Goal: Communication & Community: Answer question/provide support

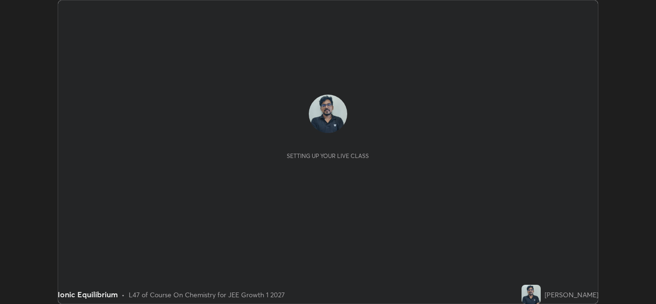
scroll to position [304, 656]
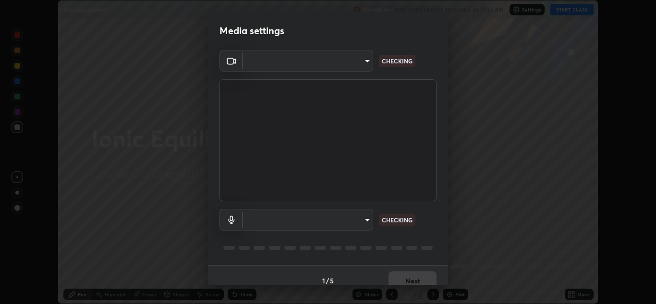
type input "a5fd4db2a2ff04be9e75800ceec395402009cfa99126b0c31c67d7c87717ec82"
type input "f462e9c8acfac9851cb8a805aba7c3f14d825ed15c488d6e9f3582508e60f972"
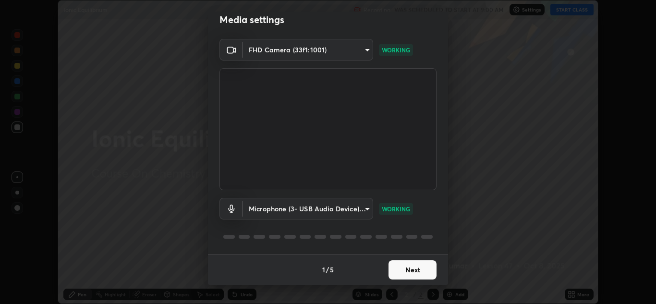
click at [360, 207] on body "Erase all Ionic Equilibrium Recording WAS SCHEDULED TO START AT 9:00 AM Setting…" at bounding box center [328, 152] width 656 height 304
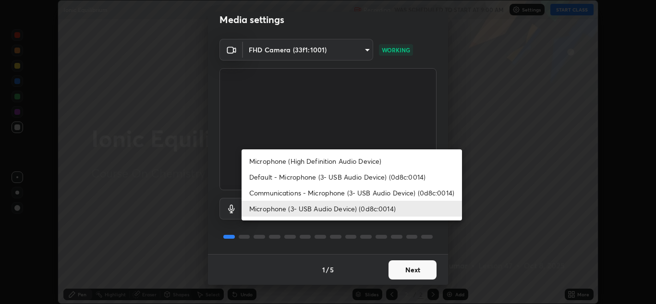
click at [364, 257] on div at bounding box center [328, 152] width 656 height 304
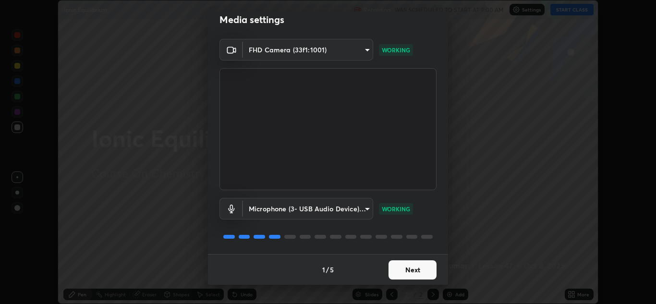
click at [412, 271] on button "Next" at bounding box center [412, 269] width 48 height 19
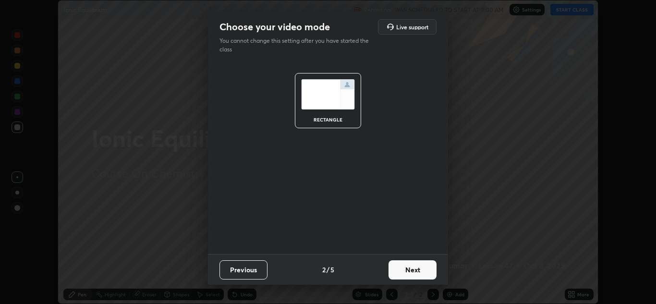
click at [414, 274] on button "Next" at bounding box center [412, 269] width 48 height 19
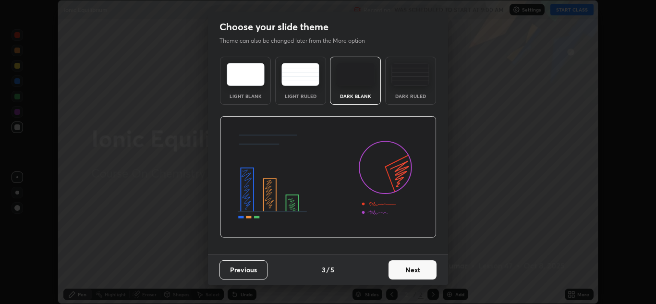
click at [414, 273] on button "Next" at bounding box center [412, 269] width 48 height 19
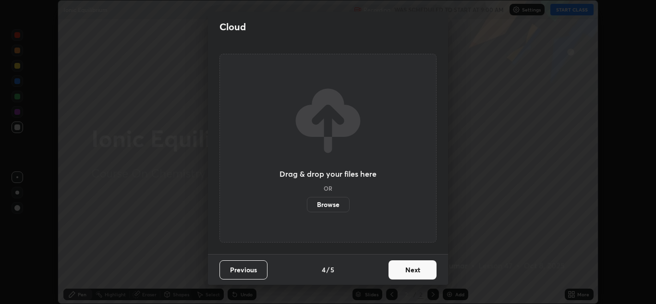
click at [417, 274] on button "Next" at bounding box center [412, 269] width 48 height 19
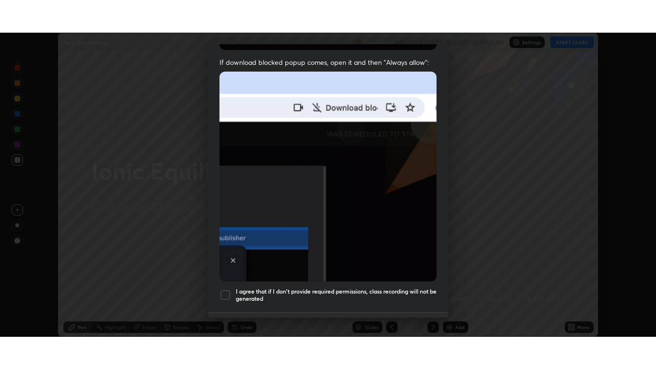
scroll to position [207, 0]
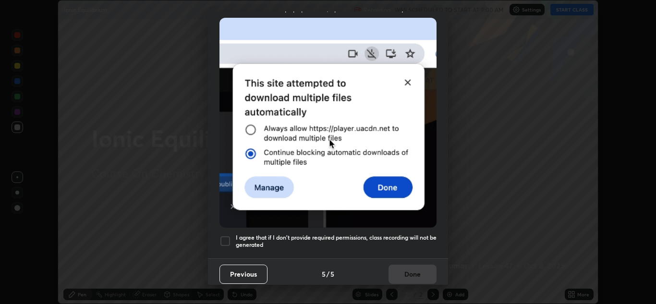
click at [225, 235] on div at bounding box center [225, 241] width 12 height 12
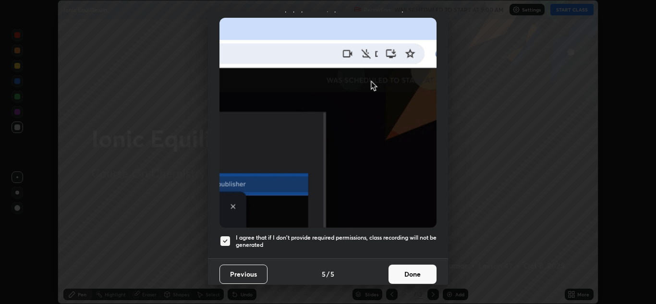
click at [418, 268] on button "Done" at bounding box center [412, 274] width 48 height 19
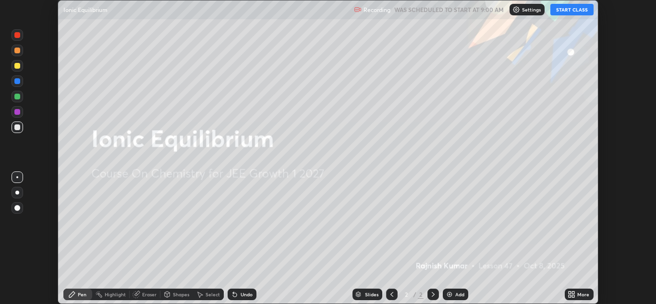
click at [578, 12] on button "START CLASS" at bounding box center [571, 10] width 43 height 12
click at [572, 297] on icon at bounding box center [571, 294] width 8 height 8
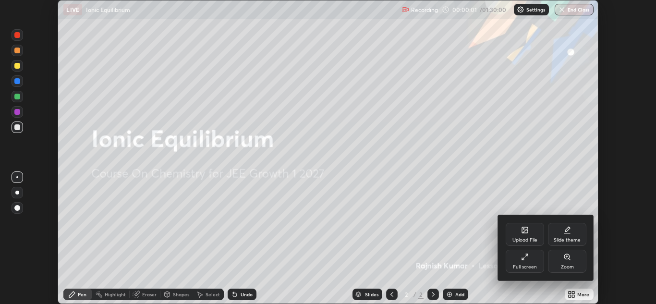
click at [531, 263] on div "Full screen" at bounding box center [525, 261] width 38 height 23
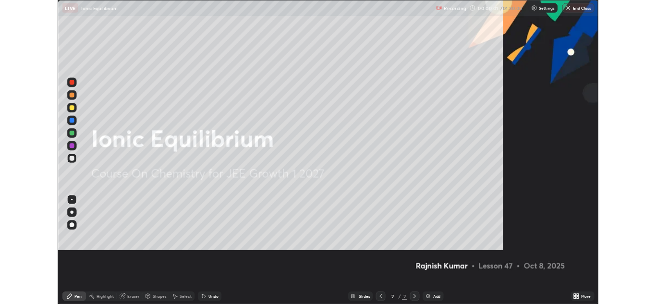
scroll to position [369, 656]
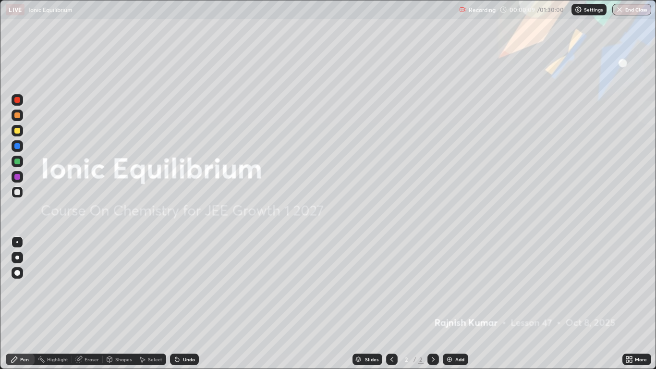
click at [452, 303] on img at bounding box center [450, 359] width 8 height 8
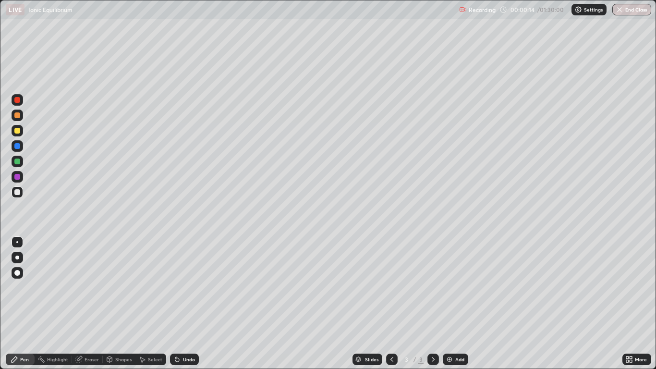
click at [17, 132] on div at bounding box center [17, 131] width 6 height 6
click at [18, 274] on div at bounding box center [17, 273] width 6 height 6
click at [181, 303] on div "Undo" at bounding box center [184, 359] width 29 height 12
click at [176, 303] on icon at bounding box center [177, 360] width 4 height 4
click at [188, 303] on div "Undo" at bounding box center [189, 359] width 12 height 5
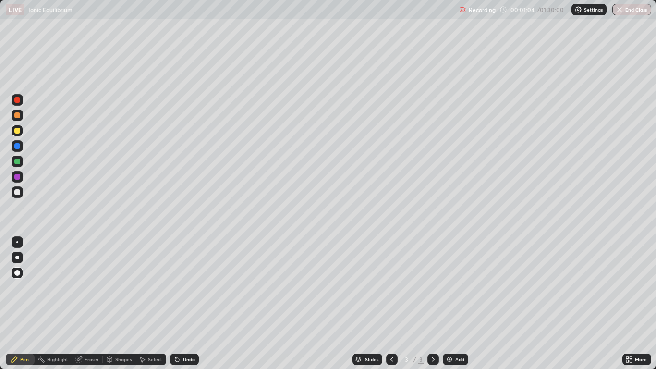
click at [188, 303] on div "Undo" at bounding box center [184, 359] width 29 height 12
click at [188, 303] on div "Undo" at bounding box center [189, 359] width 12 height 5
click at [183, 303] on div "Undo" at bounding box center [184, 359] width 29 height 12
click at [184, 303] on div "Undo" at bounding box center [184, 359] width 29 height 12
click at [188, 303] on div "Undo" at bounding box center [189, 359] width 12 height 5
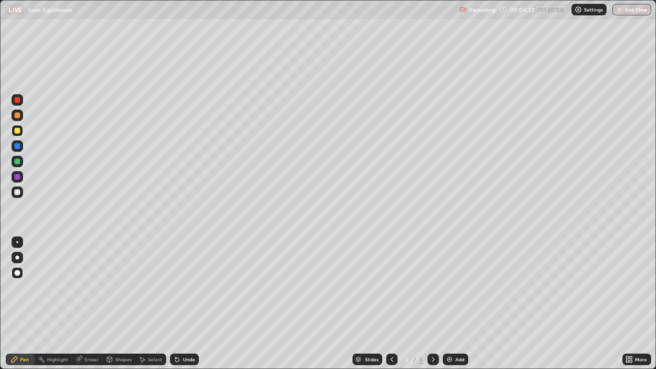
click at [187, 303] on div "Undo" at bounding box center [189, 359] width 12 height 5
click at [186, 303] on div "Undo" at bounding box center [189, 359] width 12 height 5
click at [181, 303] on div "Undo" at bounding box center [184, 359] width 29 height 12
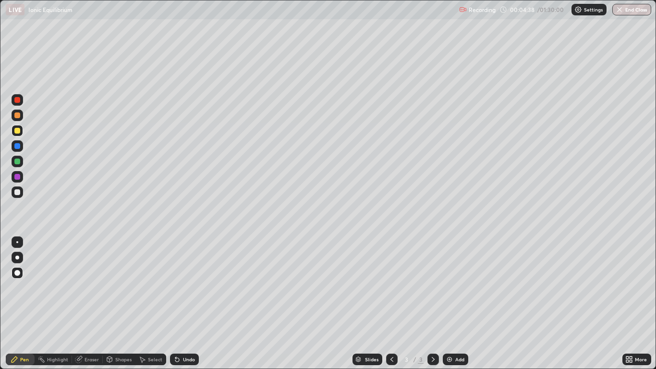
click at [184, 303] on div "Undo" at bounding box center [184, 359] width 29 height 12
click at [186, 303] on div "Undo" at bounding box center [184, 359] width 29 height 12
click at [189, 303] on div "Undo" at bounding box center [184, 359] width 29 height 12
click at [183, 303] on div "Undo" at bounding box center [184, 359] width 29 height 12
click at [454, 303] on div "Add" at bounding box center [455, 359] width 25 height 12
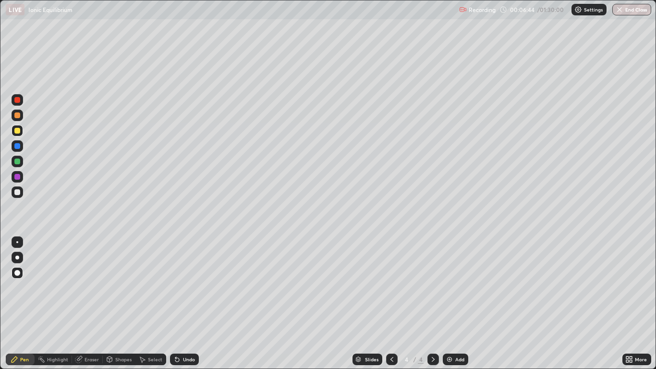
click at [18, 132] on div at bounding box center [17, 131] width 6 height 6
click at [184, 303] on div "Undo" at bounding box center [189, 359] width 12 height 5
click at [183, 303] on div "Undo" at bounding box center [184, 359] width 29 height 12
click at [120, 303] on div "Shapes" at bounding box center [123, 359] width 16 height 5
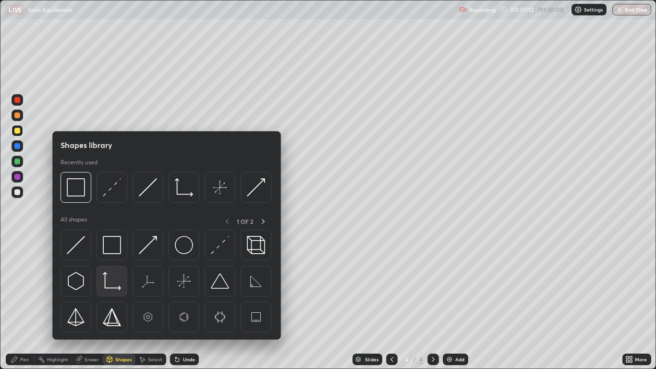
click at [109, 283] on img at bounding box center [112, 281] width 18 height 18
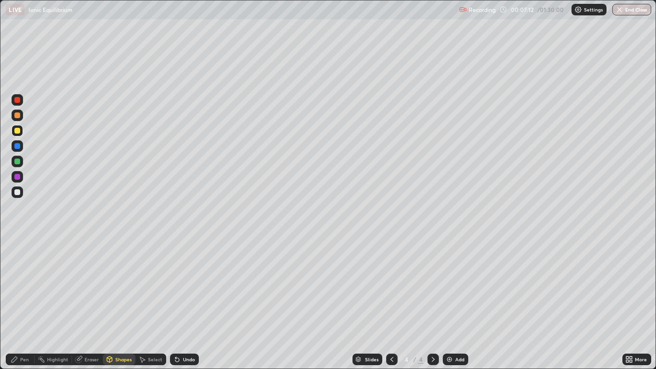
click at [19, 192] on div at bounding box center [17, 192] width 6 height 6
click at [186, 303] on div "Undo" at bounding box center [189, 359] width 12 height 5
click at [188, 303] on div "Undo" at bounding box center [189, 359] width 12 height 5
click at [22, 303] on div "Pen" at bounding box center [24, 359] width 9 height 5
click at [23, 135] on div at bounding box center [18, 130] width 12 height 15
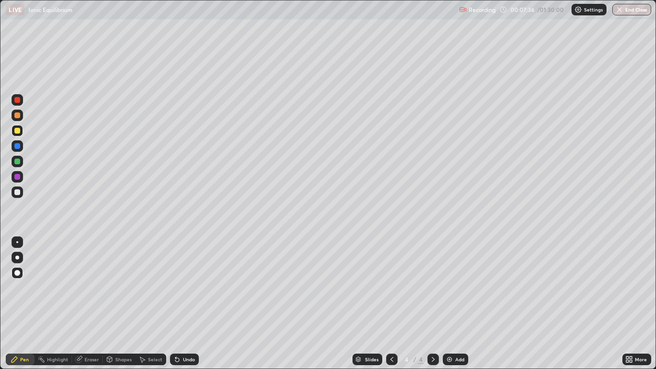
click at [118, 303] on div "Shapes" at bounding box center [123, 359] width 16 height 5
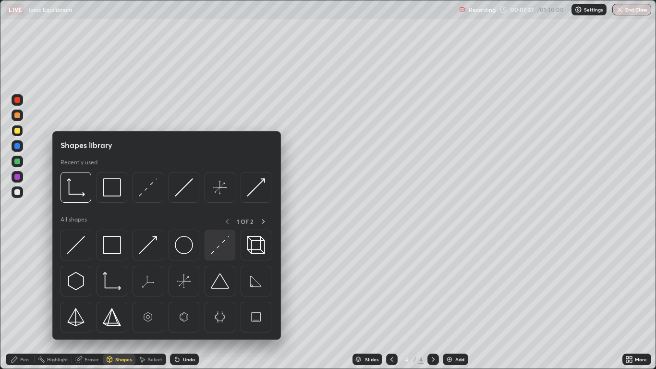
click at [225, 247] on img at bounding box center [220, 245] width 18 height 18
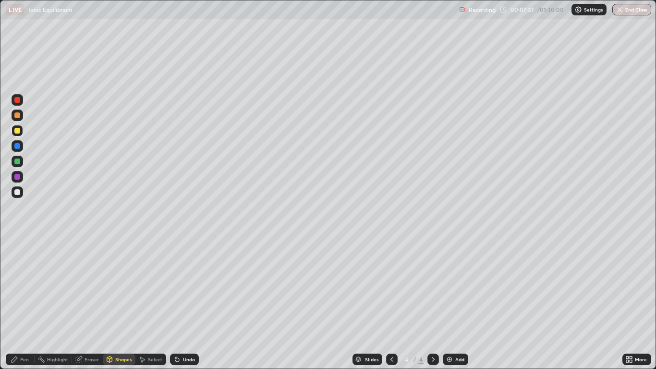
click at [20, 177] on div at bounding box center [17, 177] width 6 height 6
click at [21, 303] on div "Pen" at bounding box center [20, 359] width 29 height 12
click at [183, 303] on div "Undo" at bounding box center [184, 359] width 29 height 12
click at [186, 303] on div "Undo" at bounding box center [184, 359] width 29 height 12
click at [181, 303] on div "Undo" at bounding box center [184, 359] width 29 height 12
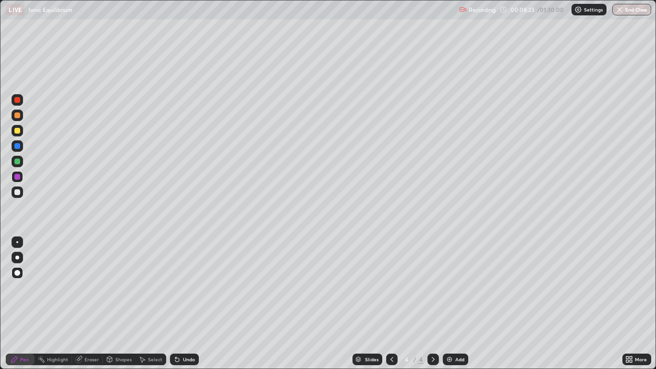
click at [181, 303] on div "Undo" at bounding box center [184, 359] width 29 height 12
click at [183, 303] on div "Undo" at bounding box center [189, 359] width 12 height 5
click at [184, 303] on div "Undo" at bounding box center [189, 359] width 12 height 5
click at [453, 303] on div "Add" at bounding box center [455, 359] width 25 height 12
click at [390, 303] on icon at bounding box center [392, 359] width 8 height 8
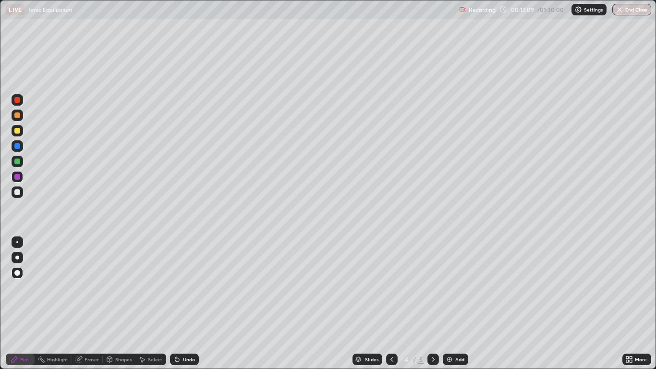
click at [430, 303] on div at bounding box center [433, 359] width 12 height 12
click at [391, 303] on icon at bounding box center [392, 359] width 8 height 8
click at [428, 303] on div at bounding box center [433, 359] width 12 height 12
click at [190, 303] on div "Undo" at bounding box center [189, 359] width 12 height 5
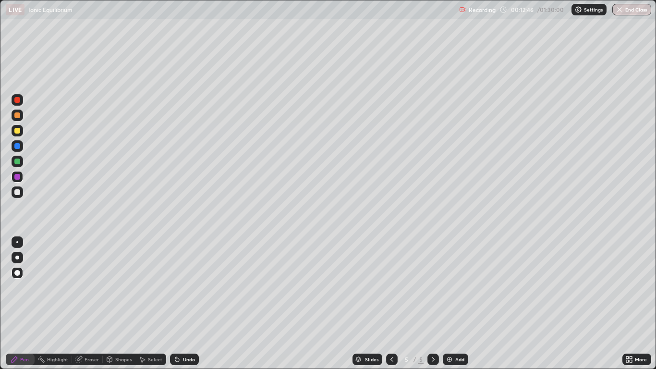
click at [186, 303] on div "Undo" at bounding box center [189, 359] width 12 height 5
click at [187, 303] on div "Undo" at bounding box center [184, 359] width 29 height 12
click at [184, 303] on div "Undo" at bounding box center [184, 359] width 29 height 12
click at [183, 303] on div "Undo" at bounding box center [184, 359] width 29 height 12
click at [116, 303] on div "Shapes" at bounding box center [119, 359] width 33 height 12
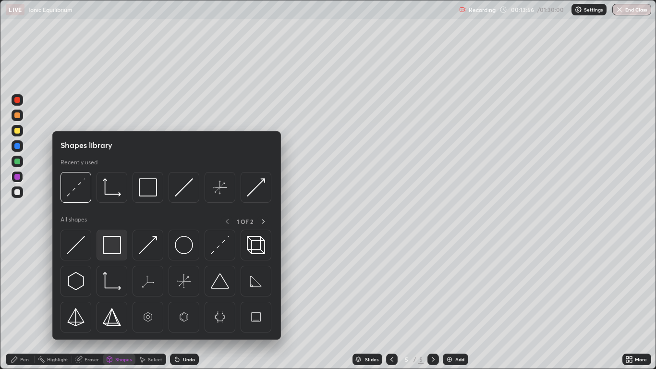
click at [107, 244] on img at bounding box center [112, 245] width 18 height 18
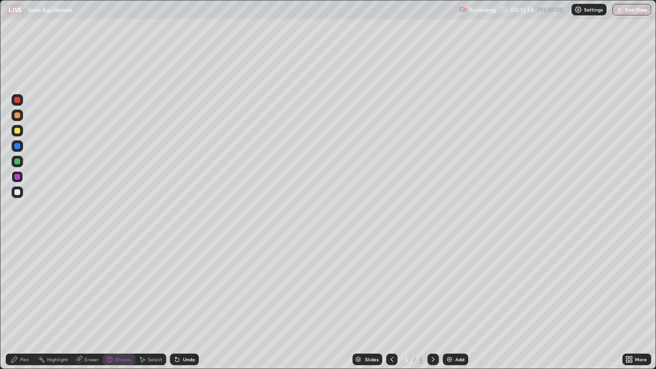
click at [17, 160] on div at bounding box center [17, 161] width 6 height 6
click at [24, 303] on div "Pen" at bounding box center [24, 359] width 9 height 5
click at [190, 303] on div "Undo" at bounding box center [184, 359] width 29 height 12
click at [477, 303] on div "Slides 5 / 5 Add" at bounding box center [410, 359] width 423 height 19
click at [393, 303] on icon at bounding box center [392, 359] width 8 height 8
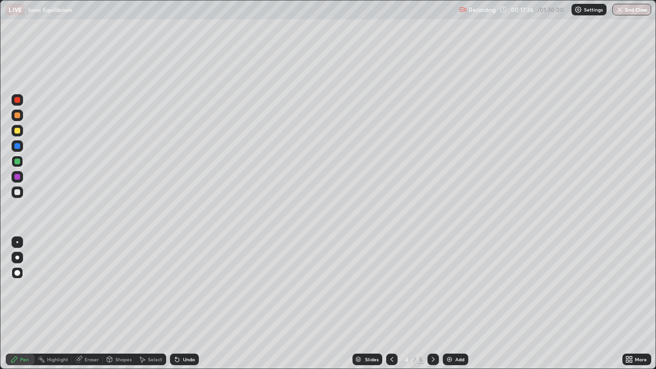
click at [433, 303] on icon at bounding box center [433, 359] width 8 height 8
click at [456, 303] on div "Add" at bounding box center [459, 359] width 9 height 5
click at [391, 303] on icon at bounding box center [392, 359] width 8 height 8
click at [433, 303] on icon at bounding box center [433, 359] width 8 height 8
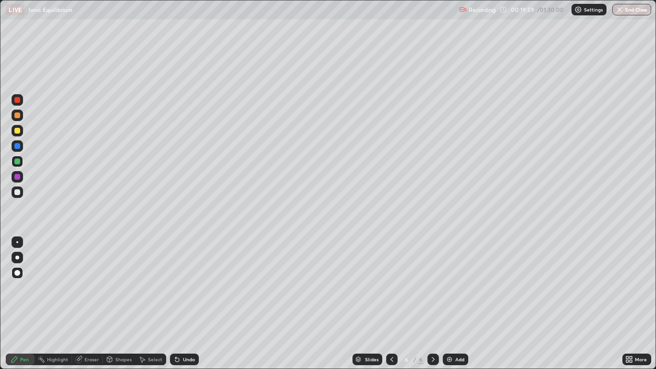
click at [184, 303] on div "Undo" at bounding box center [189, 359] width 12 height 5
click at [185, 303] on div "Undo" at bounding box center [189, 359] width 12 height 5
click at [187, 303] on div "Undo" at bounding box center [189, 359] width 12 height 5
click at [185, 303] on div "Undo" at bounding box center [189, 359] width 12 height 5
click at [187, 303] on div "Undo" at bounding box center [189, 359] width 12 height 5
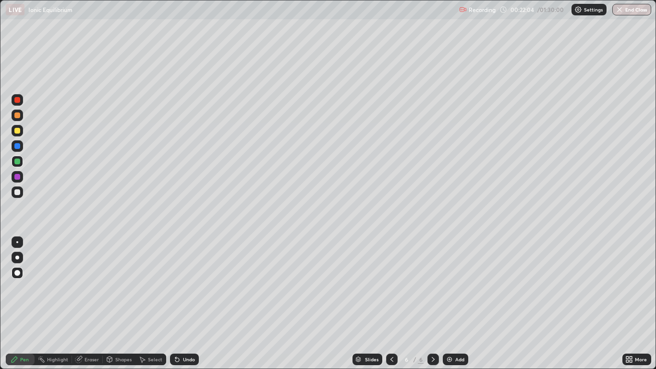
click at [188, 303] on div "Undo" at bounding box center [189, 359] width 12 height 5
click at [85, 303] on div "Eraser" at bounding box center [92, 359] width 14 height 5
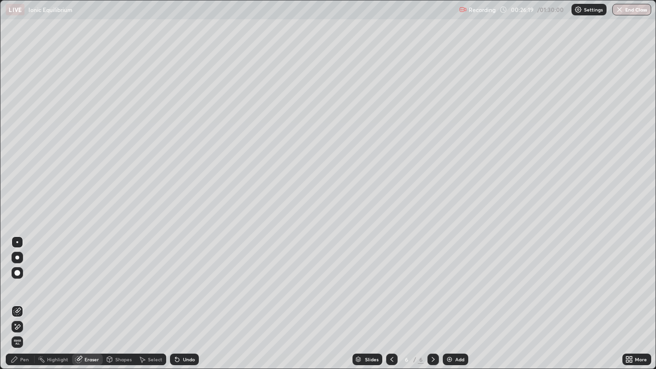
click at [20, 303] on div "Pen" at bounding box center [24, 359] width 9 height 5
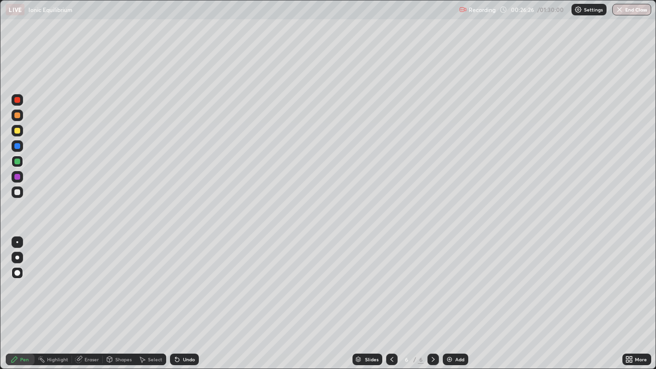
click at [87, 303] on div "Eraser" at bounding box center [92, 359] width 14 height 5
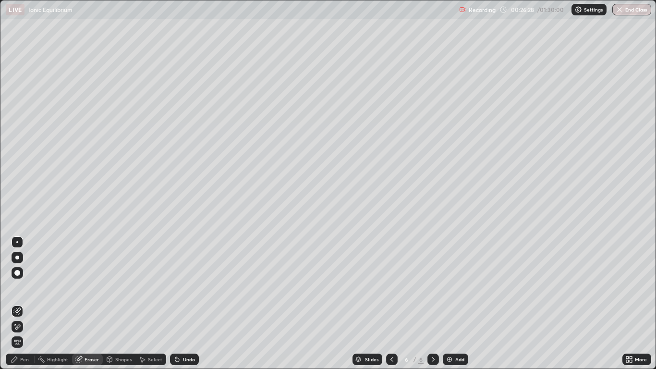
click at [23, 303] on div "Pen" at bounding box center [24, 359] width 9 height 5
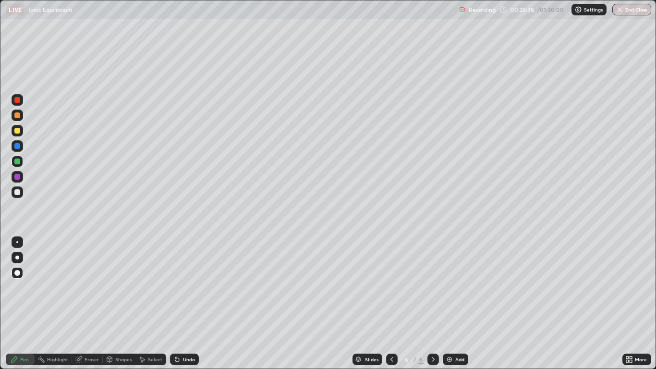
click at [93, 303] on div "Eraser" at bounding box center [92, 359] width 14 height 5
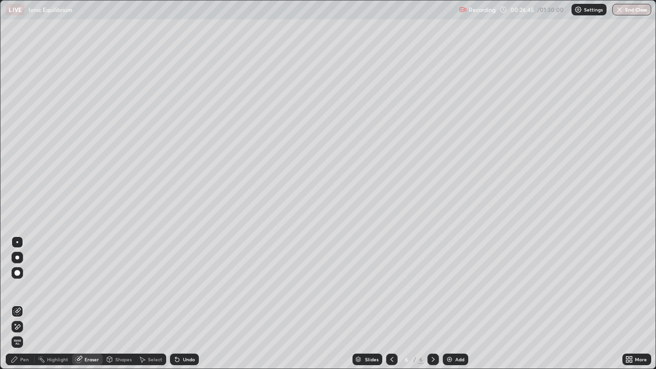
click at [28, 303] on div "Pen" at bounding box center [20, 359] width 29 height 12
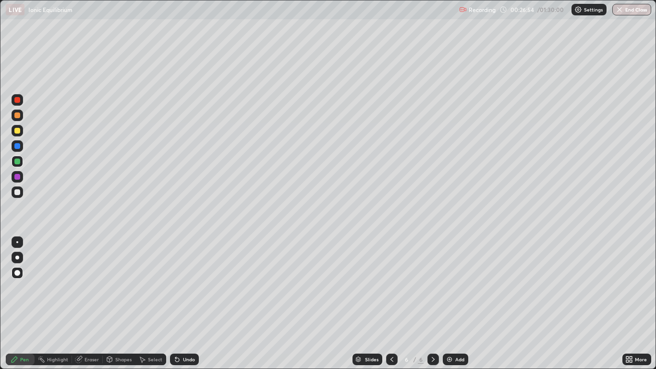
click at [94, 303] on div "Eraser" at bounding box center [92, 359] width 14 height 5
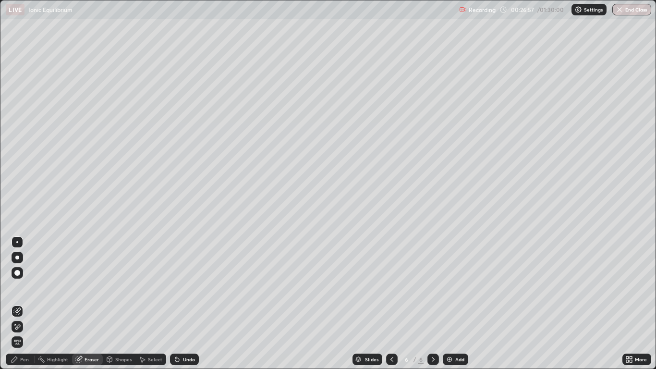
click at [30, 303] on div "Pen" at bounding box center [20, 359] width 29 height 12
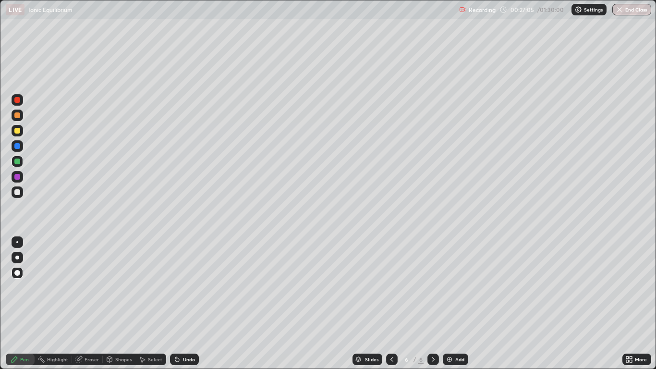
click at [96, 303] on div "Eraser" at bounding box center [92, 359] width 14 height 5
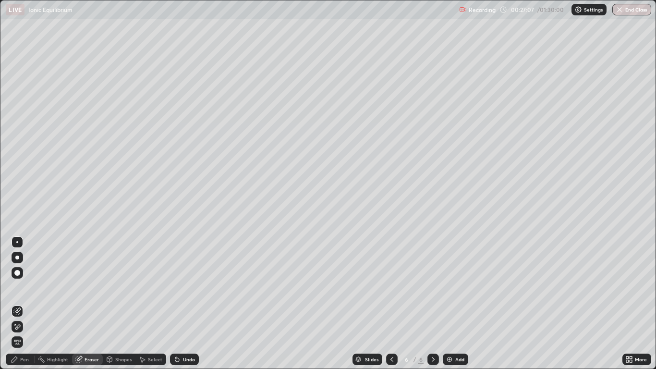
click at [29, 303] on div "Pen" at bounding box center [24, 359] width 9 height 5
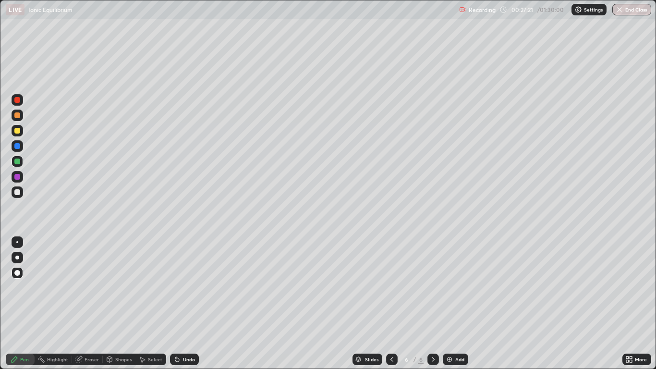
click at [94, 303] on div "Eraser" at bounding box center [92, 359] width 14 height 5
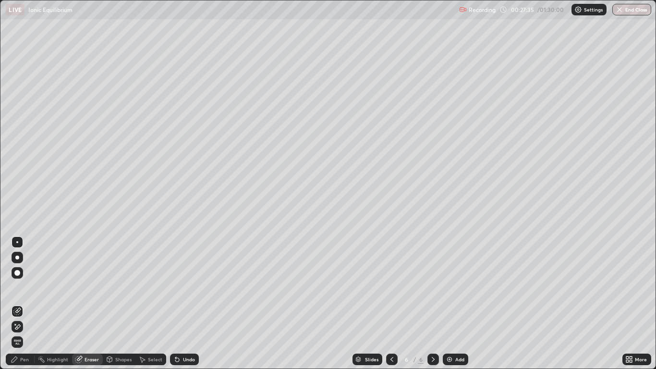
click at [28, 303] on div "Pen" at bounding box center [20, 359] width 29 height 12
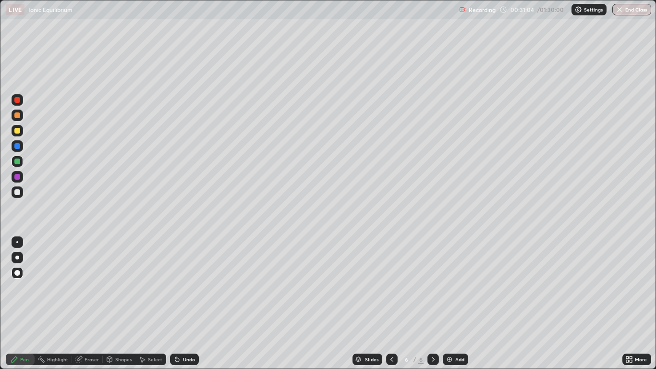
click at [456, 303] on div "Add" at bounding box center [459, 359] width 9 height 5
click at [18, 134] on div at bounding box center [18, 131] width 12 height 12
click at [184, 303] on div "Undo" at bounding box center [189, 359] width 12 height 5
click at [183, 303] on div "Undo" at bounding box center [189, 359] width 12 height 5
click at [186, 303] on div "Undo" at bounding box center [184, 359] width 29 height 12
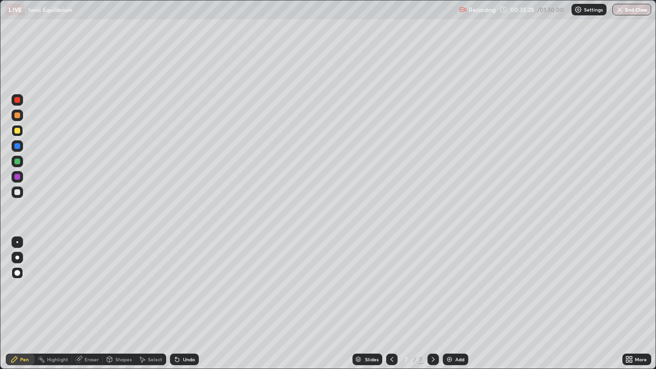
click at [89, 303] on div "Eraser" at bounding box center [92, 359] width 14 height 5
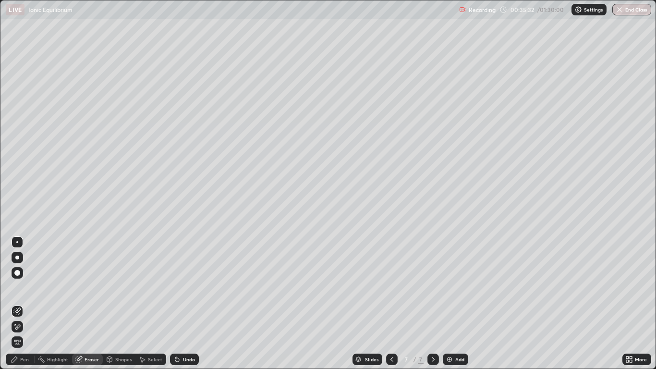
click at [16, 303] on icon at bounding box center [15, 359] width 6 height 6
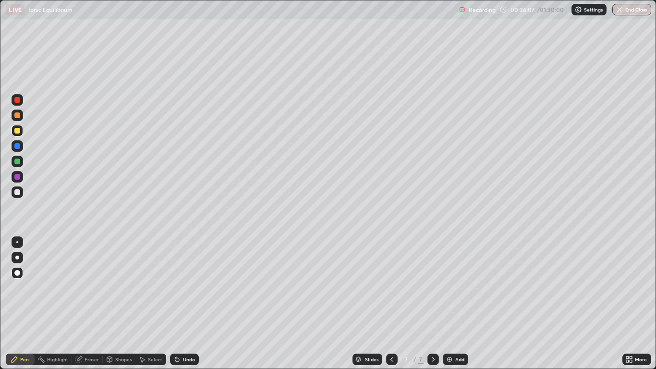
click at [89, 303] on div "Eraser" at bounding box center [92, 359] width 14 height 5
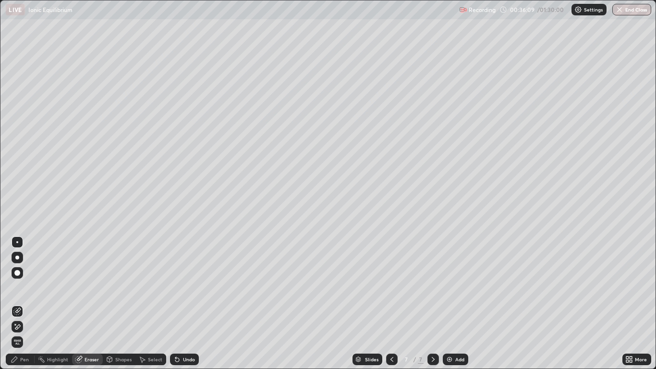
click at [22, 303] on div "Pen" at bounding box center [24, 359] width 9 height 5
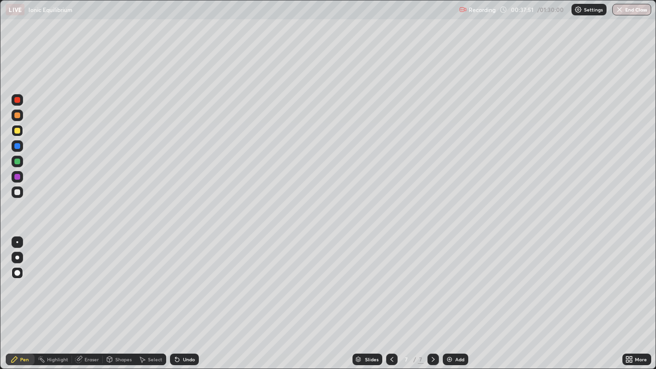
click at [450, 303] on img at bounding box center [450, 359] width 8 height 8
click at [394, 303] on div at bounding box center [392, 359] width 12 height 12
click at [433, 303] on icon at bounding box center [433, 359] width 3 height 5
click at [391, 303] on icon at bounding box center [392, 359] width 8 height 8
click at [433, 303] on icon at bounding box center [433, 359] width 8 height 8
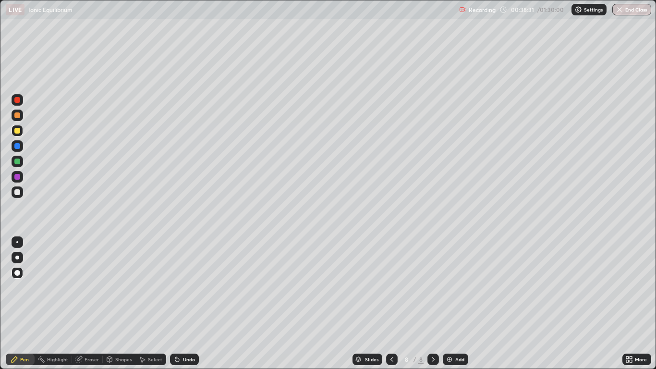
click at [391, 303] on icon at bounding box center [392, 359] width 8 height 8
click at [428, 303] on div at bounding box center [433, 359] width 12 height 12
click at [390, 303] on icon at bounding box center [392, 359] width 8 height 8
click at [428, 303] on div at bounding box center [433, 359] width 12 height 12
click at [391, 303] on icon at bounding box center [392, 359] width 8 height 8
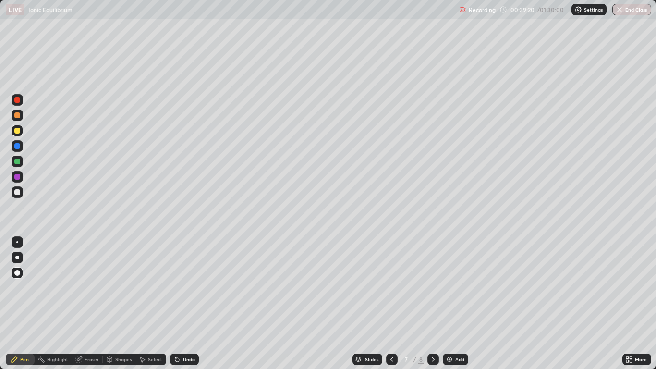
click at [433, 303] on icon at bounding box center [433, 359] width 8 height 8
click at [19, 191] on div at bounding box center [17, 192] width 6 height 6
click at [390, 303] on icon at bounding box center [391, 359] width 3 height 5
click at [433, 303] on icon at bounding box center [433, 359] width 8 height 8
click at [149, 303] on div "Select" at bounding box center [155, 359] width 14 height 5
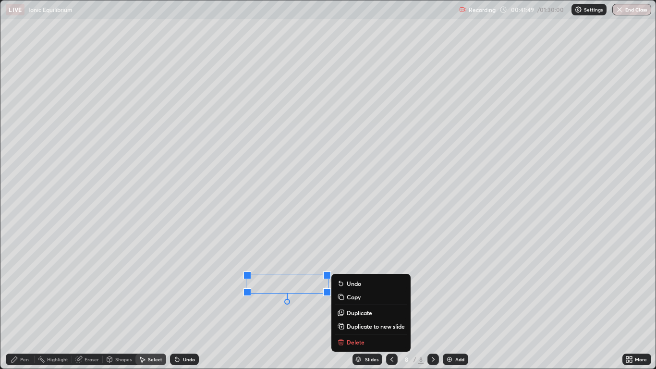
click at [353, 303] on p "Delete" at bounding box center [356, 342] width 18 height 8
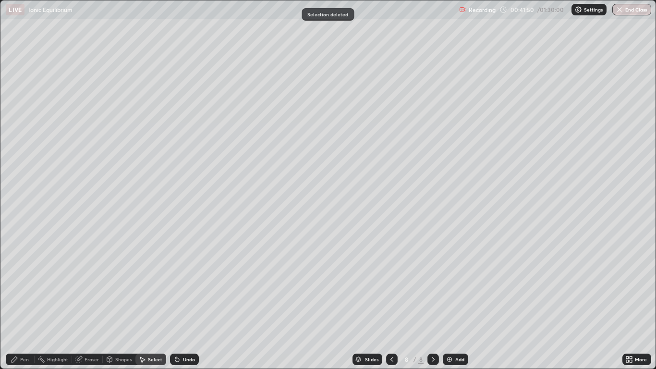
click at [27, 303] on div "Pen" at bounding box center [24, 359] width 9 height 5
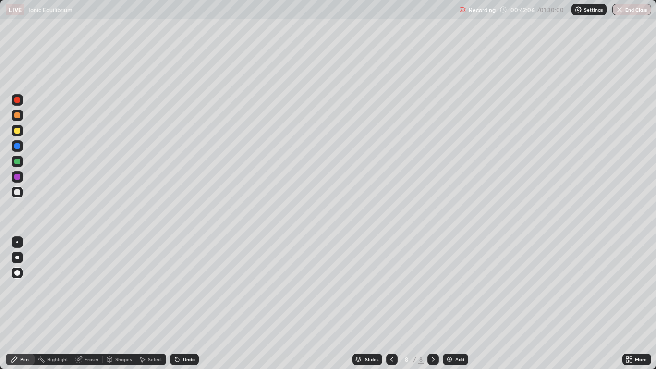
click at [184, 303] on div "Undo" at bounding box center [184, 359] width 29 height 12
click at [17, 161] on div at bounding box center [17, 161] width 6 height 6
click at [456, 303] on div "Add" at bounding box center [459, 359] width 9 height 5
click at [92, 303] on div "Eraser" at bounding box center [92, 359] width 14 height 5
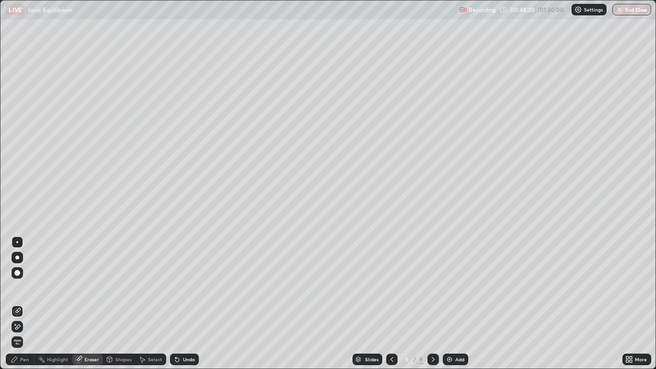
click at [32, 303] on div "Pen" at bounding box center [20, 359] width 29 height 12
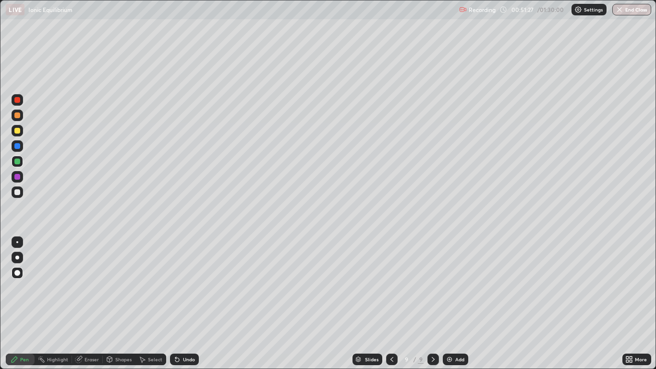
click at [391, 303] on icon at bounding box center [392, 359] width 8 height 8
click at [432, 303] on icon at bounding box center [433, 359] width 3 height 5
click at [395, 303] on div at bounding box center [392, 359] width 12 height 12
click at [434, 303] on div at bounding box center [433, 359] width 12 height 19
click at [391, 303] on icon at bounding box center [392, 359] width 8 height 8
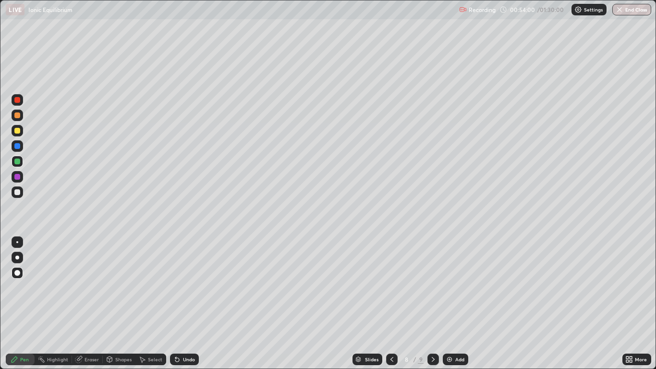
click at [17, 193] on div at bounding box center [17, 192] width 6 height 6
click at [434, 303] on icon at bounding box center [433, 359] width 8 height 8
click at [458, 303] on div "Add" at bounding box center [459, 359] width 9 height 5
click at [391, 303] on icon at bounding box center [392, 359] width 8 height 8
click at [393, 303] on div at bounding box center [392, 359] width 12 height 12
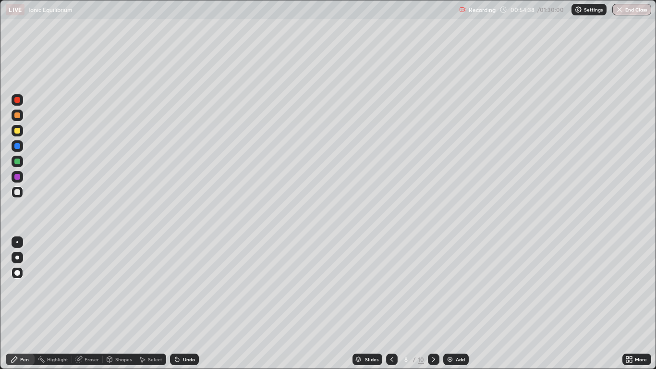
click at [428, 303] on div at bounding box center [434, 359] width 12 height 12
click at [433, 303] on icon at bounding box center [434, 359] width 8 height 8
click at [390, 303] on icon at bounding box center [392, 359] width 8 height 8
click at [391, 303] on icon at bounding box center [392, 359] width 8 height 8
click at [433, 303] on icon at bounding box center [434, 359] width 8 height 8
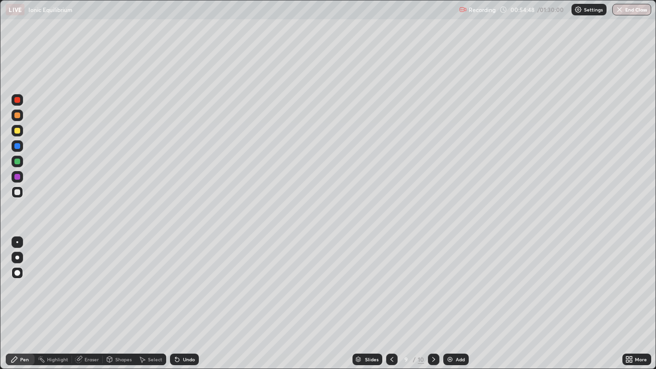
click at [433, 303] on icon at bounding box center [434, 359] width 8 height 8
click at [183, 303] on div "Undo" at bounding box center [189, 359] width 12 height 5
click at [176, 303] on icon at bounding box center [177, 360] width 4 height 4
click at [189, 303] on div "Undo" at bounding box center [184, 359] width 29 height 12
click at [191, 303] on div "Undo" at bounding box center [184, 359] width 29 height 12
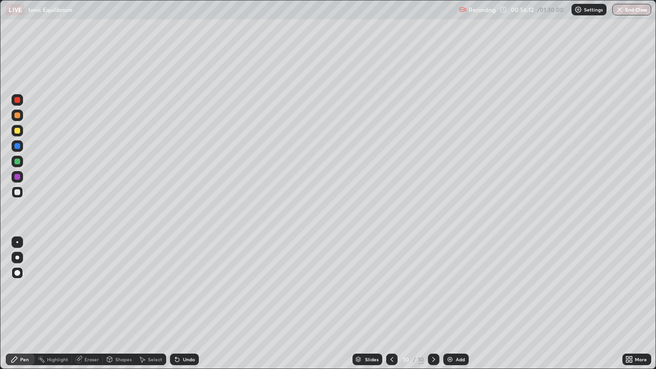
click at [192, 303] on div "Undo" at bounding box center [184, 359] width 29 height 12
click at [391, 303] on icon at bounding box center [392, 359] width 8 height 8
click at [433, 303] on icon at bounding box center [433, 359] width 3 height 5
click at [391, 303] on icon at bounding box center [392, 359] width 8 height 8
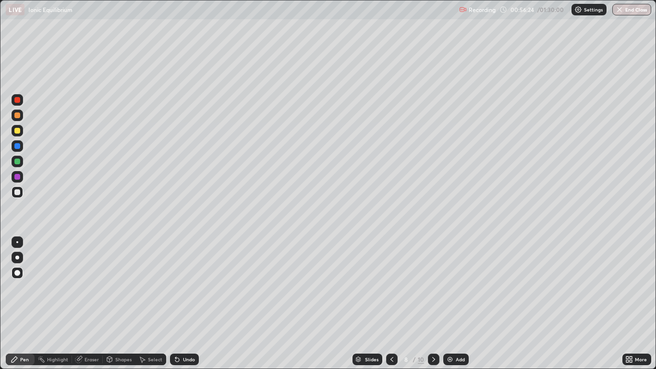
click at [391, 303] on icon at bounding box center [392, 359] width 8 height 8
click at [432, 303] on icon at bounding box center [434, 359] width 8 height 8
click at [391, 303] on icon at bounding box center [392, 359] width 8 height 8
click at [434, 303] on icon at bounding box center [434, 359] width 8 height 8
click at [433, 303] on icon at bounding box center [434, 359] width 8 height 8
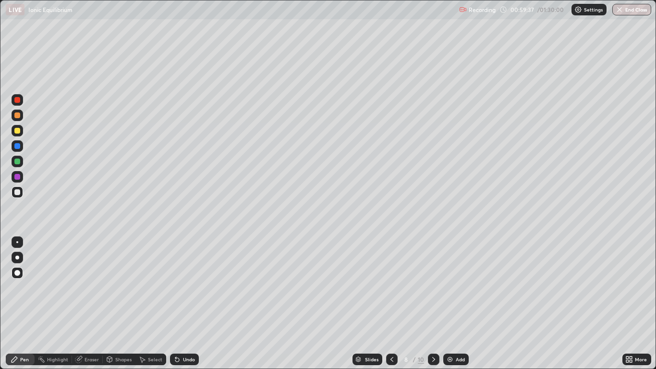
click at [433, 303] on icon at bounding box center [434, 359] width 8 height 8
click at [434, 303] on icon at bounding box center [434, 359] width 8 height 8
click at [457, 303] on div "Add" at bounding box center [460, 359] width 9 height 5
click at [21, 132] on div at bounding box center [18, 131] width 12 height 12
click at [183, 303] on div "Undo" at bounding box center [184, 359] width 29 height 12
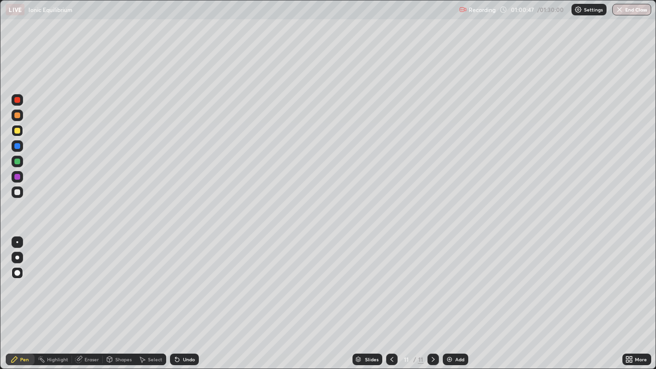
click at [181, 303] on div "Undo" at bounding box center [184, 359] width 29 height 12
click at [188, 303] on div "Undo" at bounding box center [189, 359] width 12 height 5
click at [187, 303] on div "Undo" at bounding box center [184, 359] width 29 height 12
click at [183, 303] on div "Undo" at bounding box center [189, 359] width 12 height 5
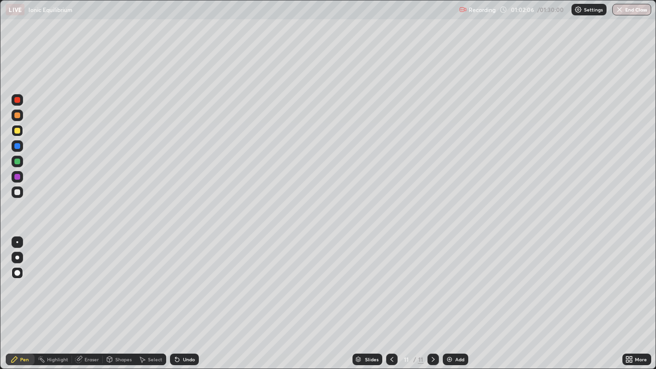
click at [183, 303] on div "Undo" at bounding box center [189, 359] width 12 height 5
click at [88, 303] on div "Eraser" at bounding box center [92, 359] width 14 height 5
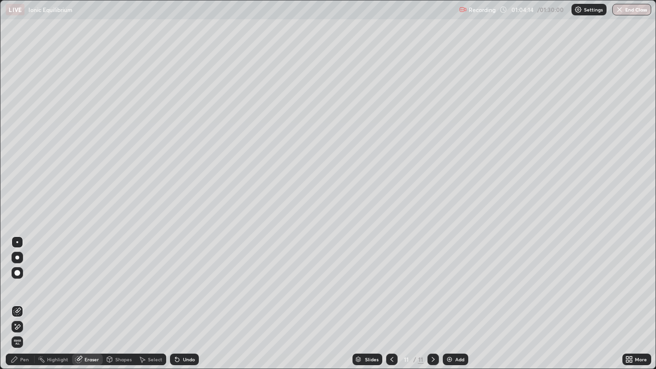
click at [88, 303] on div "Eraser" at bounding box center [92, 359] width 14 height 5
click at [21, 303] on div "Pen" at bounding box center [20, 359] width 29 height 12
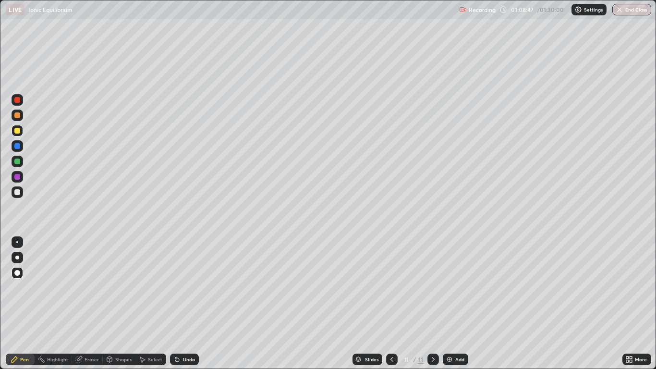
click at [155, 303] on div "Select" at bounding box center [155, 359] width 14 height 5
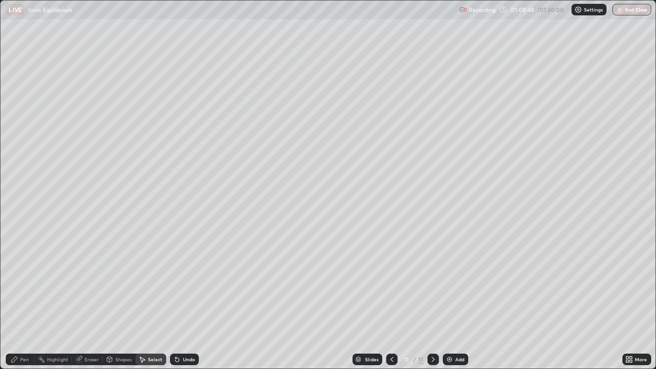
click at [98, 195] on div "0 ° Undo Copy Duplicate Duplicate to new slide Delete" at bounding box center [327, 184] width 654 height 368
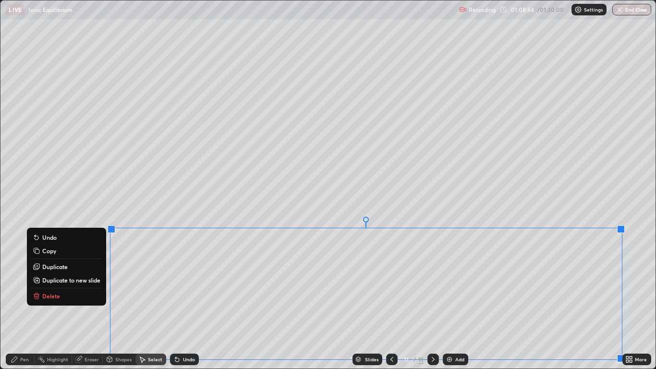
click at [67, 296] on button "Delete" at bounding box center [67, 296] width 72 height 12
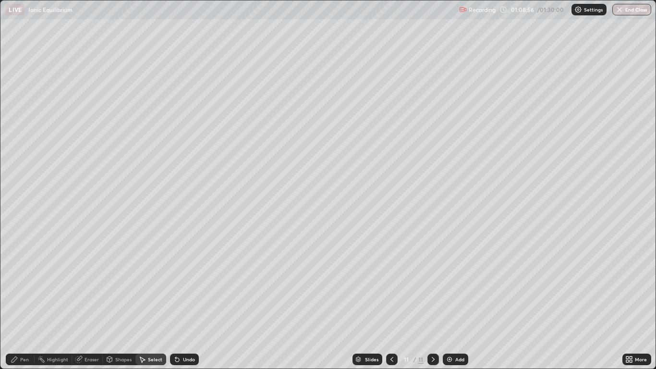
click at [29, 303] on div "Pen" at bounding box center [20, 359] width 29 height 12
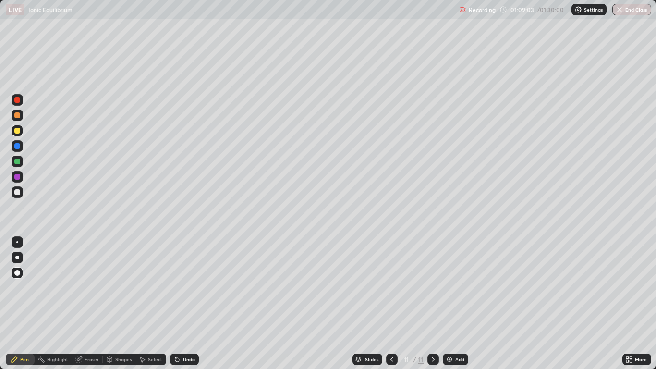
click at [88, 303] on div "Eraser" at bounding box center [92, 359] width 14 height 5
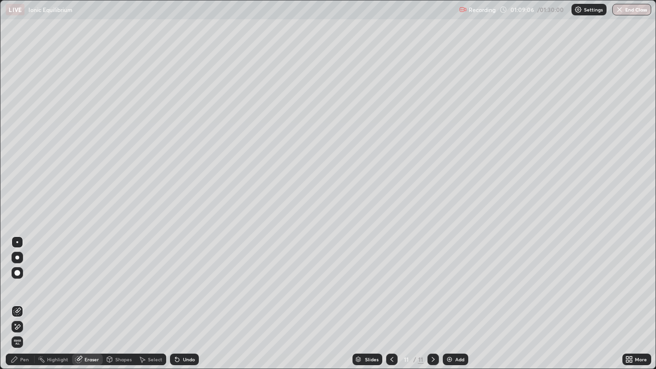
click at [23, 303] on div "Pen" at bounding box center [24, 359] width 9 height 5
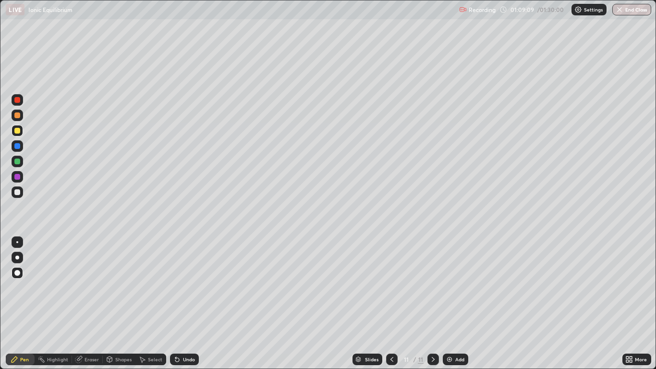
click at [189, 303] on div "Undo" at bounding box center [189, 359] width 12 height 5
click at [187, 303] on div "Undo" at bounding box center [189, 359] width 12 height 5
click at [93, 303] on div "Eraser" at bounding box center [92, 359] width 14 height 5
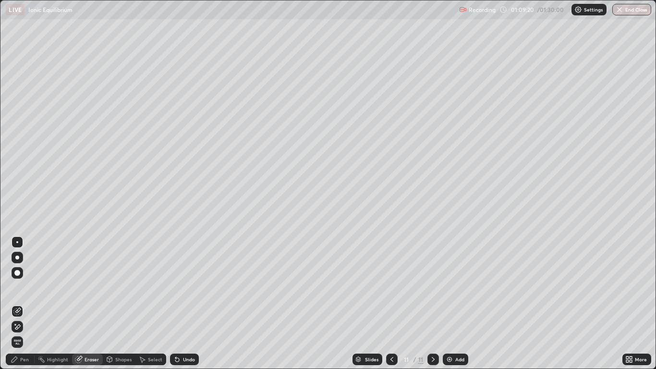
click at [17, 303] on icon at bounding box center [15, 359] width 8 height 8
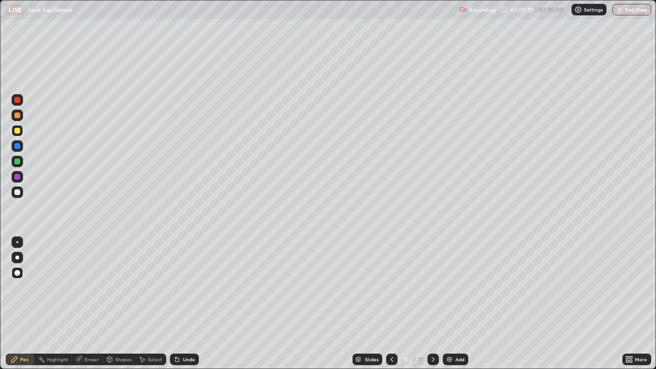
click at [90, 303] on div "Eraser" at bounding box center [92, 359] width 14 height 5
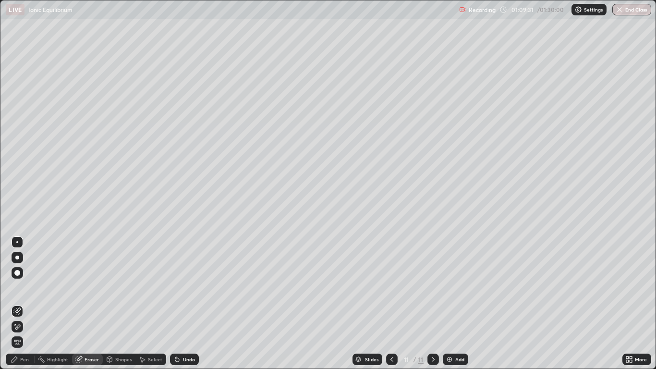
click at [27, 303] on div "Pen" at bounding box center [24, 359] width 9 height 5
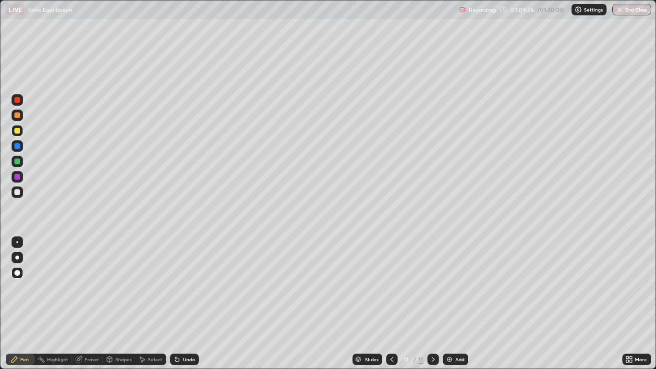
click at [116, 303] on div "Shapes" at bounding box center [123, 359] width 16 height 5
click at [82, 303] on icon at bounding box center [79, 359] width 8 height 8
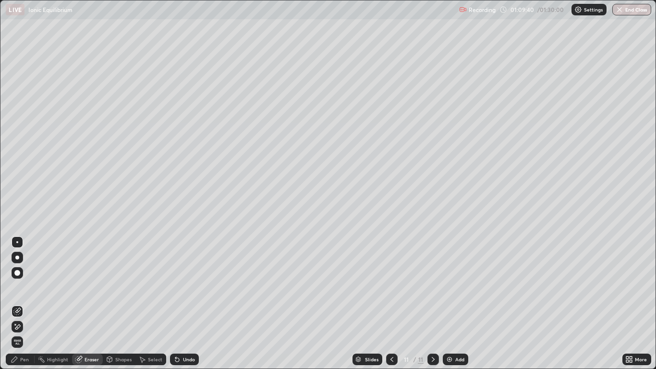
click at [22, 303] on div "Pen" at bounding box center [20, 359] width 29 height 12
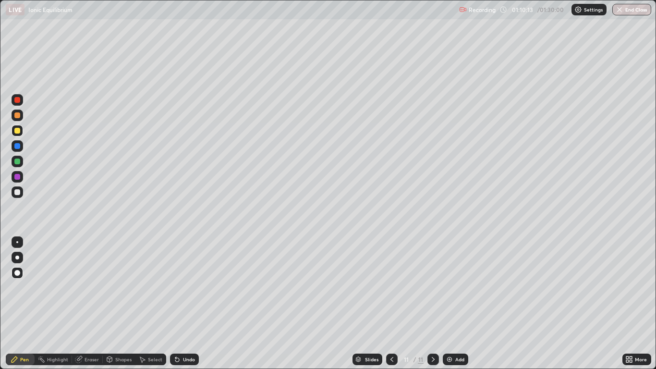
click at [189, 303] on div "Undo" at bounding box center [189, 359] width 12 height 5
click at [188, 303] on div "Undo" at bounding box center [189, 359] width 12 height 5
click at [189, 303] on div "Undo" at bounding box center [189, 359] width 12 height 5
click at [188, 303] on div "Undo" at bounding box center [189, 359] width 12 height 5
click at [189, 303] on div "Undo" at bounding box center [189, 359] width 12 height 5
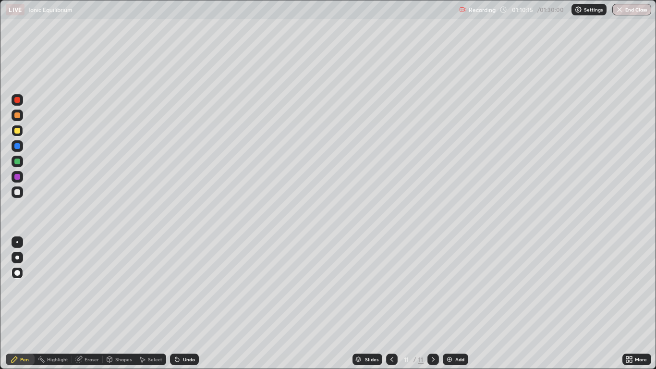
click at [190, 303] on div "Undo" at bounding box center [189, 359] width 12 height 5
click at [187, 303] on div "Undo" at bounding box center [189, 359] width 12 height 5
click at [188, 303] on div "Undo" at bounding box center [189, 359] width 12 height 5
click at [189, 303] on div "Undo" at bounding box center [189, 359] width 12 height 5
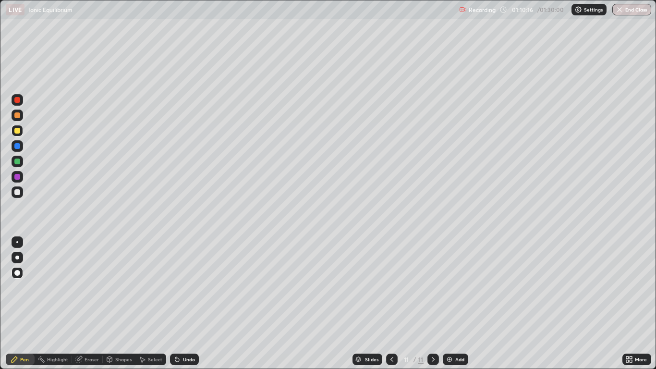
click at [189, 303] on div "Undo" at bounding box center [189, 359] width 12 height 5
click at [185, 303] on div "Undo" at bounding box center [189, 359] width 12 height 5
click at [186, 303] on div "Undo" at bounding box center [184, 359] width 29 height 12
click at [92, 303] on div "Eraser" at bounding box center [87, 359] width 31 height 12
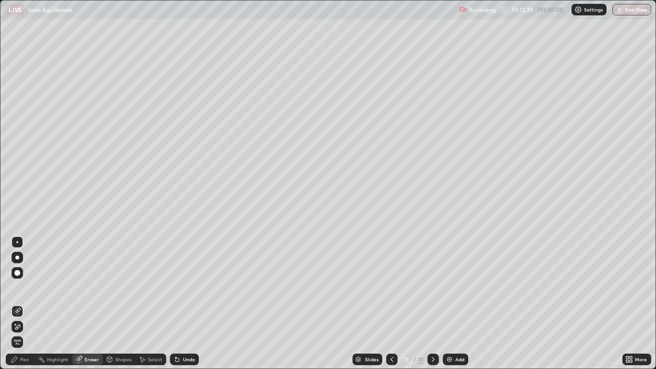
click at [152, 303] on div "Select" at bounding box center [155, 359] width 14 height 5
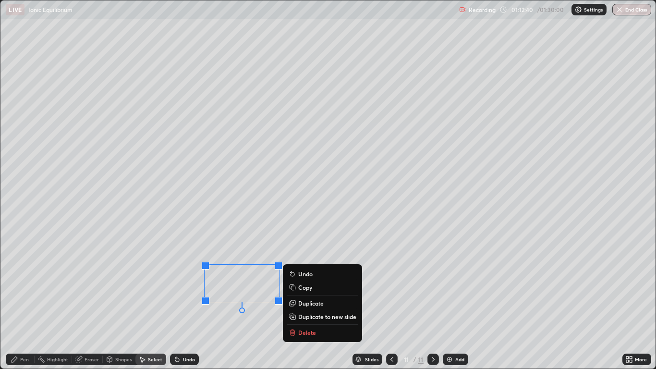
click at [307, 303] on p "Delete" at bounding box center [307, 332] width 18 height 8
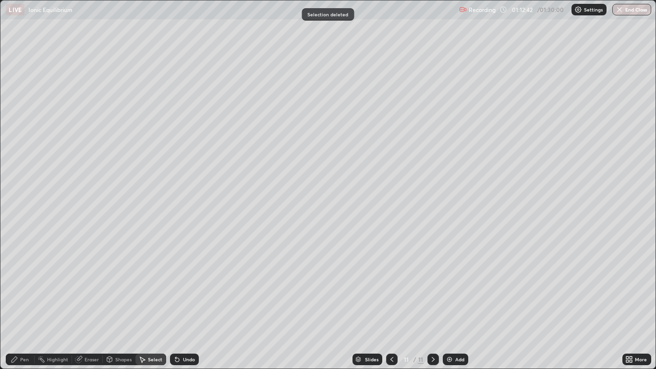
click at [88, 303] on div "Eraser" at bounding box center [92, 359] width 14 height 5
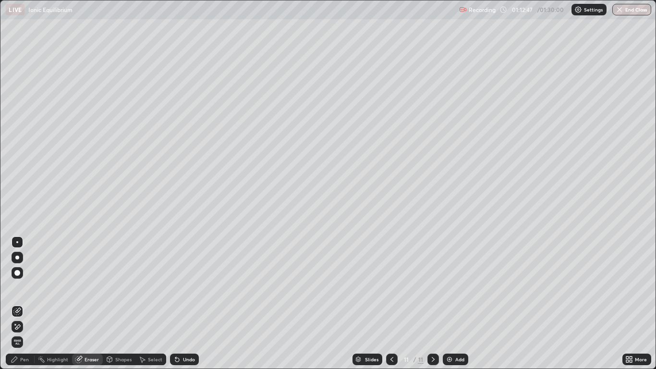
click at [25, 303] on div "Pen" at bounding box center [24, 359] width 9 height 5
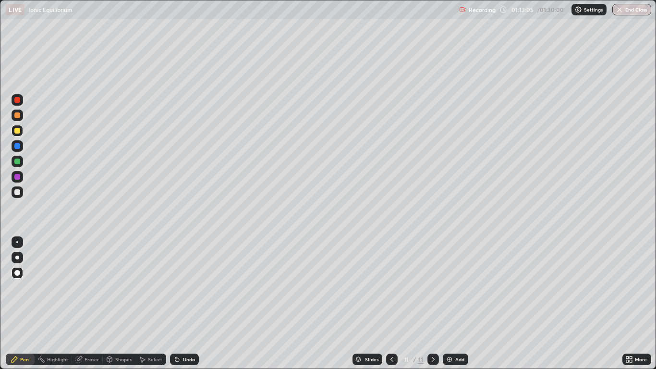
click at [92, 303] on div "Eraser" at bounding box center [92, 359] width 14 height 5
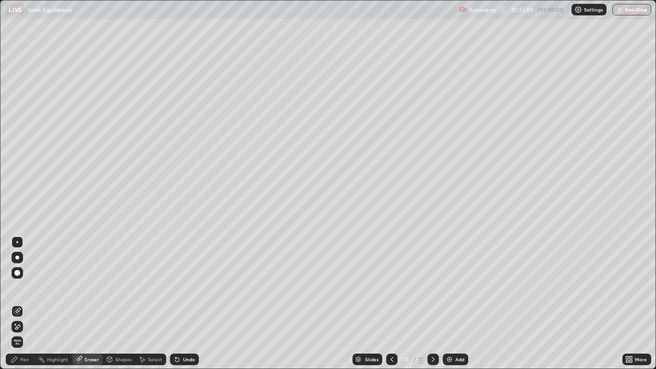
click at [148, 303] on div "Select" at bounding box center [155, 359] width 14 height 5
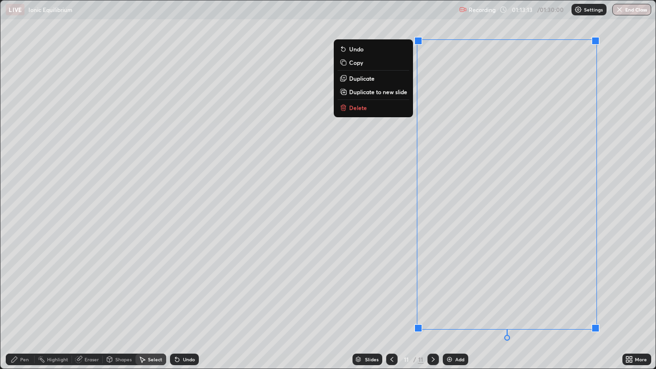
click at [367, 110] on button "Delete" at bounding box center [374, 108] width 72 height 12
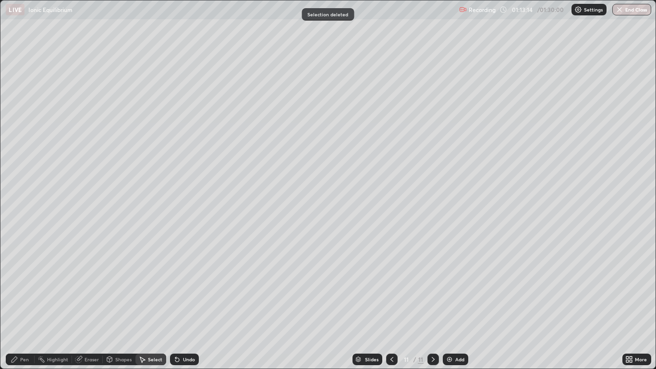
click at [25, 303] on div "Pen" at bounding box center [20, 359] width 29 height 12
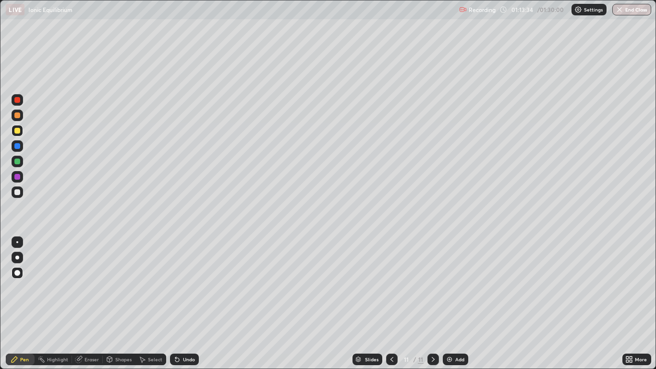
click at [196, 303] on div "Undo" at bounding box center [184, 359] width 29 height 12
click at [192, 303] on div "Undo" at bounding box center [189, 359] width 12 height 5
click at [190, 303] on div "Undo" at bounding box center [189, 359] width 12 height 5
click at [191, 303] on div "Undo" at bounding box center [189, 359] width 12 height 5
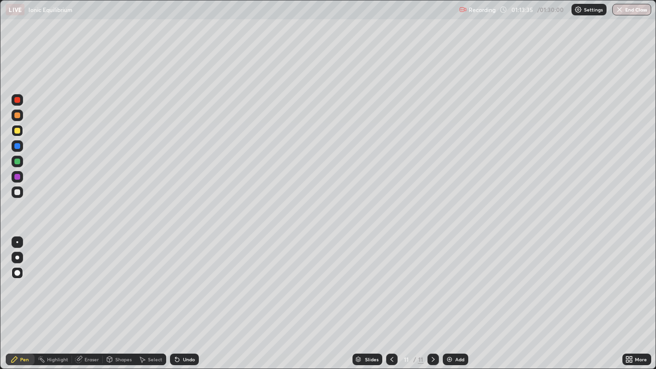
click at [191, 303] on div "Undo" at bounding box center [189, 359] width 12 height 5
click at [190, 303] on div "Undo" at bounding box center [189, 359] width 12 height 5
click at [188, 303] on div "Undo" at bounding box center [184, 359] width 29 height 12
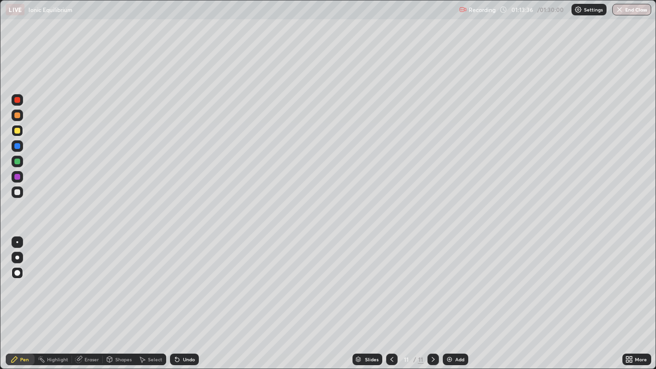
click at [187, 303] on div "Undo" at bounding box center [189, 359] width 12 height 5
click at [190, 303] on div "Undo" at bounding box center [189, 359] width 12 height 5
click at [157, 303] on div "Select" at bounding box center [155, 359] width 14 height 5
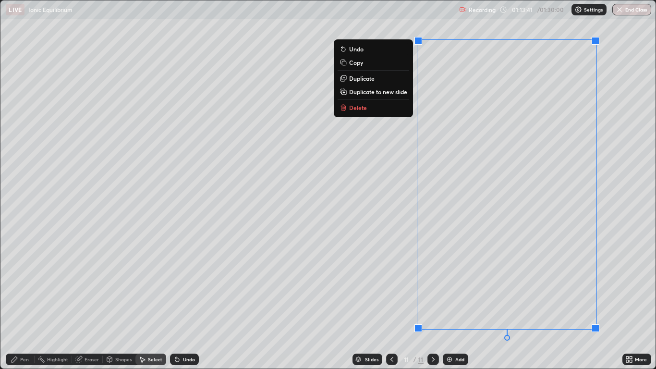
click at [368, 109] on button "Delete" at bounding box center [374, 108] width 72 height 12
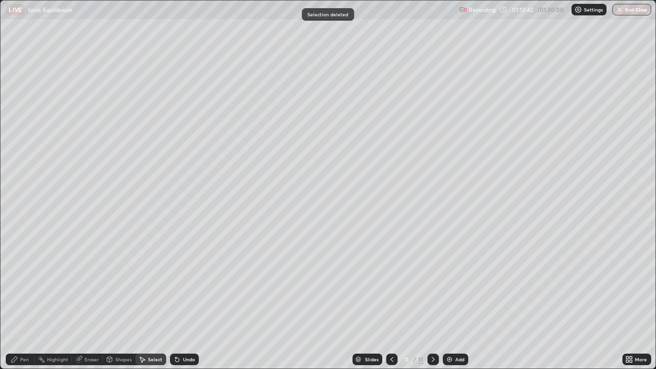
click at [30, 303] on div "Pen" at bounding box center [20, 359] width 29 height 12
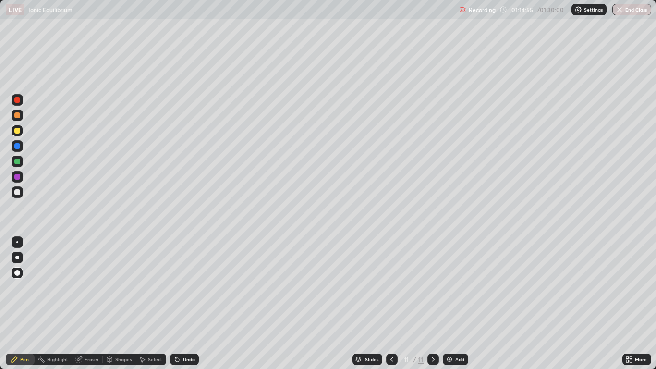
click at [90, 303] on div "Eraser" at bounding box center [92, 359] width 14 height 5
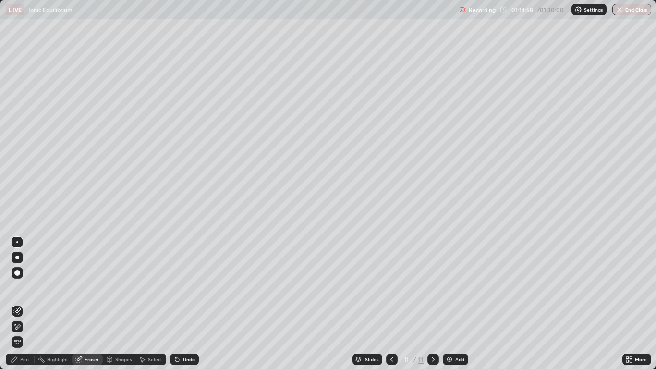
click at [18, 303] on icon at bounding box center [15, 359] width 8 height 8
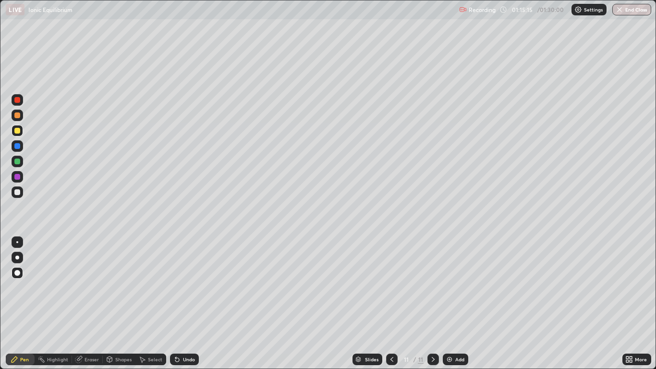
click at [90, 303] on div "Eraser" at bounding box center [92, 359] width 14 height 5
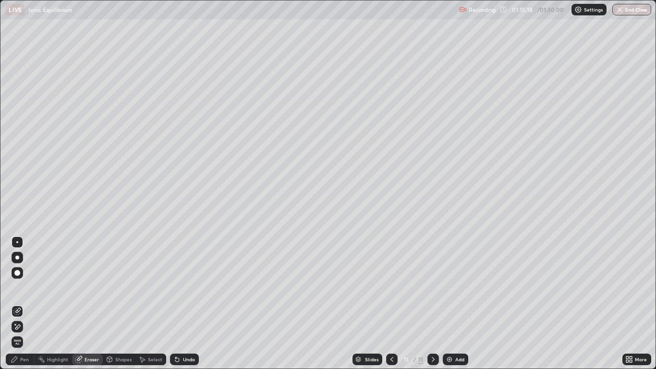
click at [23, 303] on div "Pen" at bounding box center [24, 359] width 9 height 5
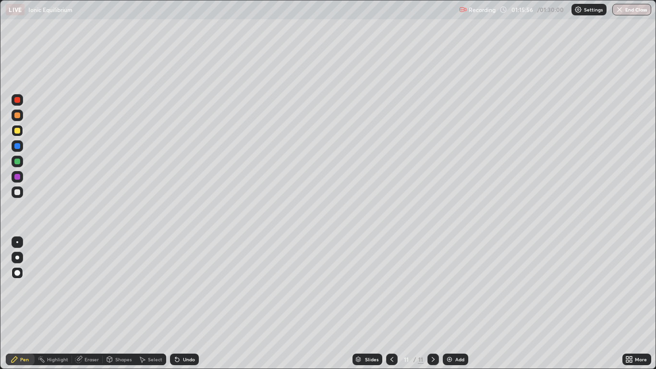
click at [187, 303] on div "Undo" at bounding box center [184, 359] width 29 height 12
click at [188, 303] on div "Undo" at bounding box center [184, 359] width 29 height 12
click at [194, 303] on div "Undo" at bounding box center [184, 359] width 29 height 12
click at [192, 303] on div "Undo" at bounding box center [189, 359] width 12 height 5
click at [192, 303] on div "Undo" at bounding box center [184, 359] width 29 height 12
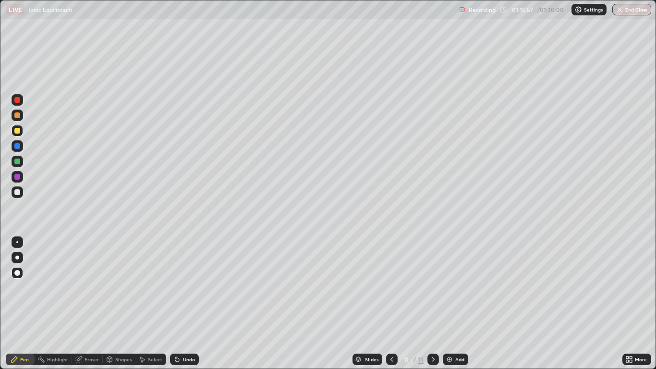
click at [190, 303] on div "Undo" at bounding box center [189, 359] width 12 height 5
click at [192, 303] on div "Undo" at bounding box center [189, 359] width 12 height 5
click at [190, 303] on div "Undo" at bounding box center [189, 359] width 12 height 5
click at [192, 303] on div "Undo" at bounding box center [189, 359] width 12 height 5
click at [193, 303] on div "Undo" at bounding box center [189, 359] width 12 height 5
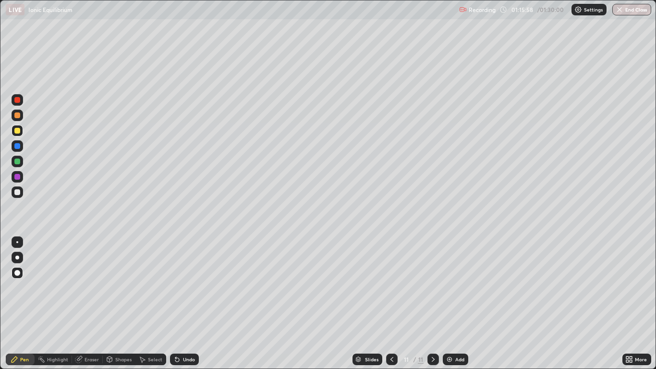
click at [189, 303] on div "Undo" at bounding box center [189, 359] width 12 height 5
click at [454, 303] on div "Add" at bounding box center [455, 359] width 25 height 12
click at [392, 303] on icon at bounding box center [392, 359] width 8 height 8
click at [432, 303] on icon at bounding box center [433, 359] width 8 height 8
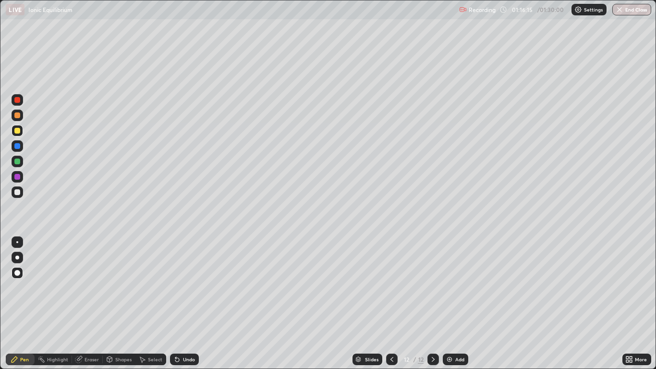
click at [393, 303] on icon at bounding box center [392, 359] width 8 height 8
click at [433, 303] on icon at bounding box center [433, 359] width 8 height 8
click at [391, 303] on icon at bounding box center [391, 359] width 3 height 5
click at [431, 303] on icon at bounding box center [433, 359] width 8 height 8
click at [396, 303] on div at bounding box center [392, 359] width 12 height 12
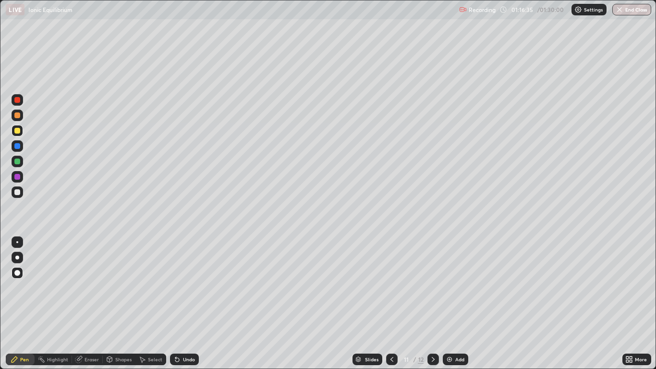
click at [432, 303] on icon at bounding box center [433, 359] width 8 height 8
click at [185, 303] on div "Undo" at bounding box center [189, 359] width 12 height 5
click at [186, 303] on div "Undo" at bounding box center [189, 359] width 12 height 5
click at [187, 303] on div "Undo" at bounding box center [189, 359] width 12 height 5
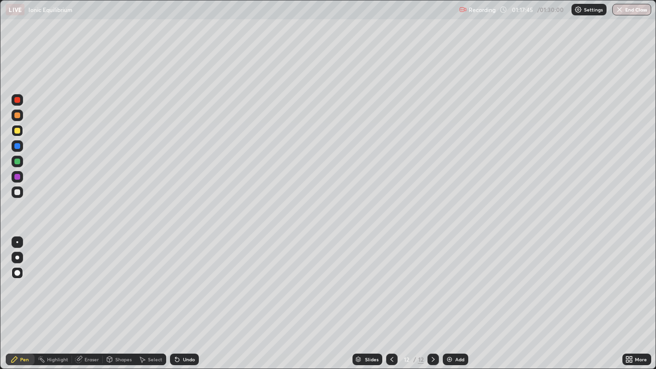
click at [185, 303] on div "Undo" at bounding box center [184, 359] width 29 height 12
click at [391, 303] on icon at bounding box center [392, 359] width 8 height 8
click at [435, 303] on icon at bounding box center [433, 359] width 8 height 8
click at [85, 303] on div "Eraser" at bounding box center [92, 359] width 14 height 5
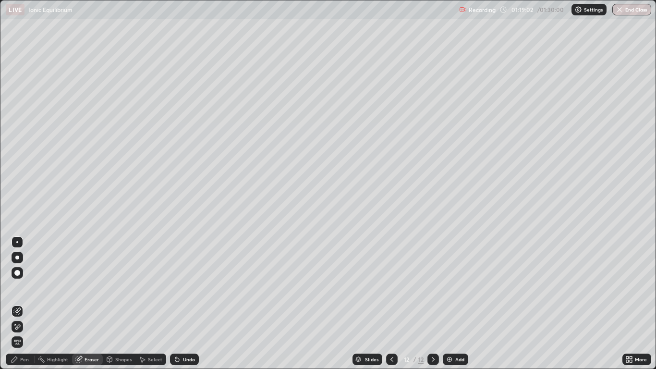
click at [27, 303] on div "Pen" at bounding box center [20, 359] width 29 height 12
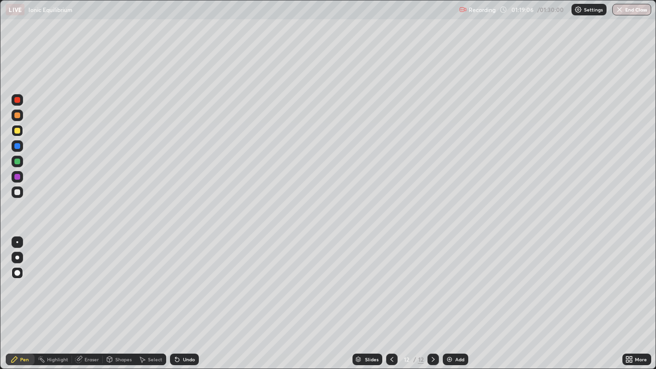
click at [393, 303] on icon at bounding box center [392, 359] width 8 height 8
click at [432, 303] on icon at bounding box center [433, 359] width 8 height 8
click at [391, 303] on icon at bounding box center [392, 359] width 8 height 8
click at [392, 303] on icon at bounding box center [392, 359] width 8 height 8
click at [390, 303] on icon at bounding box center [392, 359] width 8 height 8
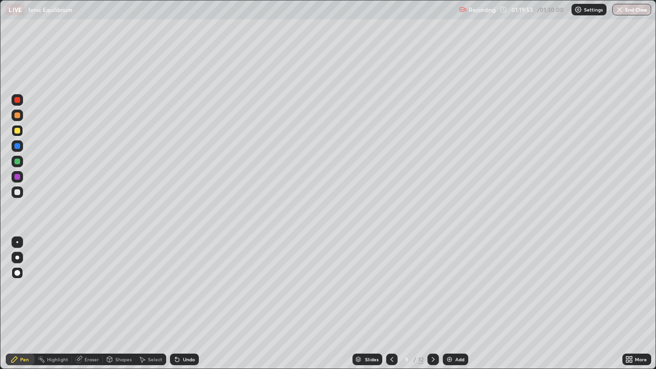
click at [391, 303] on icon at bounding box center [392, 359] width 8 height 8
click at [393, 303] on div at bounding box center [392, 359] width 12 height 12
click at [433, 303] on icon at bounding box center [433, 359] width 8 height 8
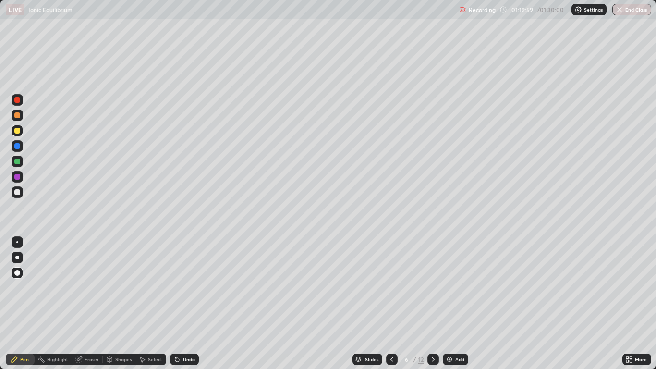
click at [433, 303] on icon at bounding box center [433, 359] width 3 height 5
click at [145, 303] on icon at bounding box center [142, 359] width 8 height 8
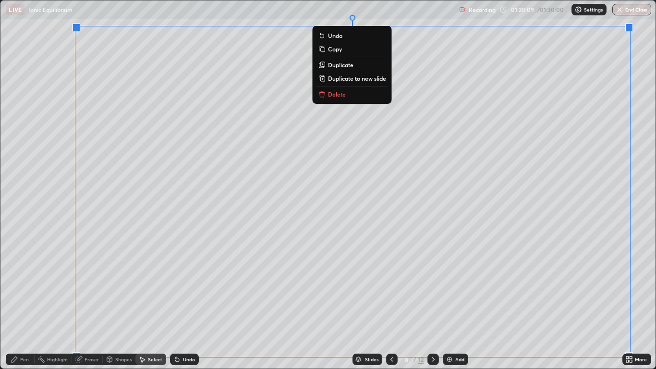
click at [636, 303] on div "More" at bounding box center [636, 359] width 29 height 12
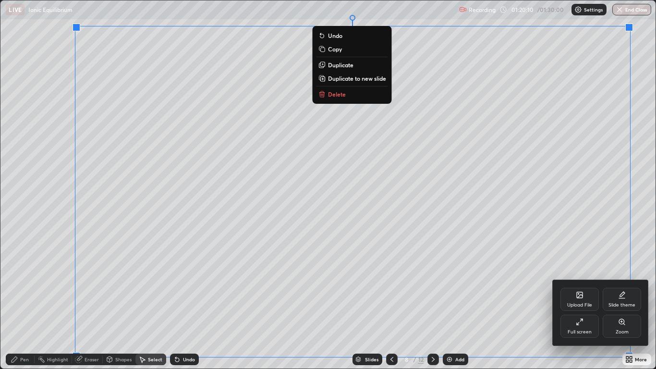
click at [350, 90] on div at bounding box center [328, 184] width 656 height 369
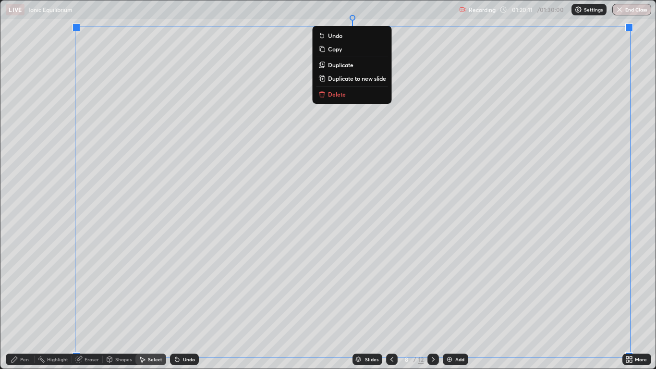
click at [340, 96] on p "Delete" at bounding box center [337, 94] width 18 height 8
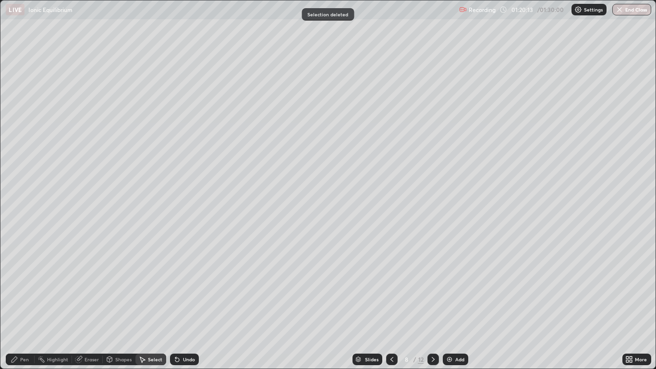
click at [428, 303] on div at bounding box center [433, 359] width 12 height 19
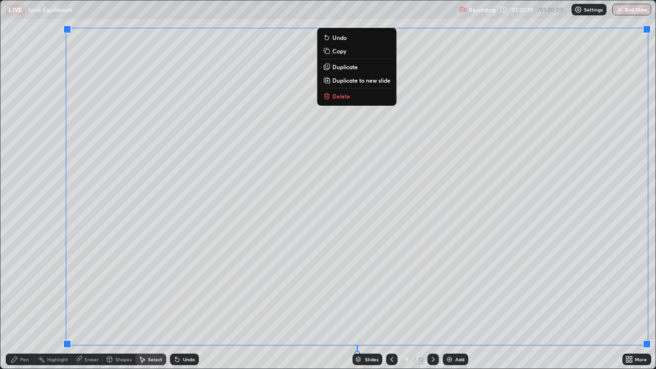
click at [350, 97] on button "Delete" at bounding box center [357, 96] width 72 height 12
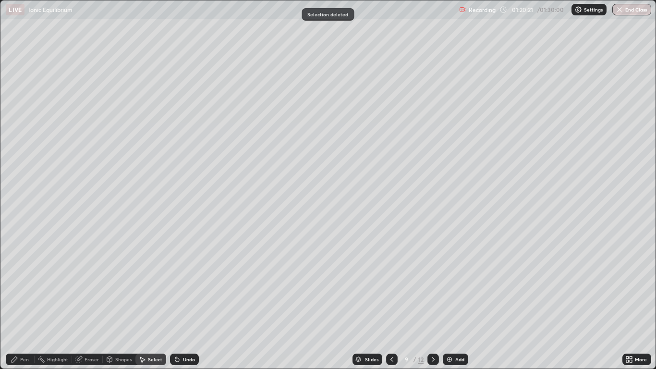
click at [432, 303] on icon at bounding box center [433, 359] width 8 height 8
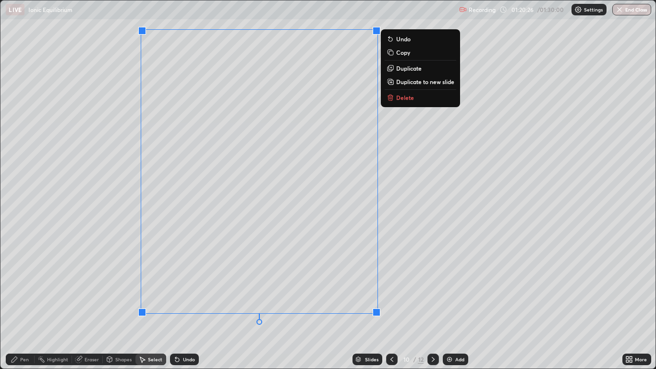
click at [412, 99] on p "Delete" at bounding box center [405, 98] width 18 height 8
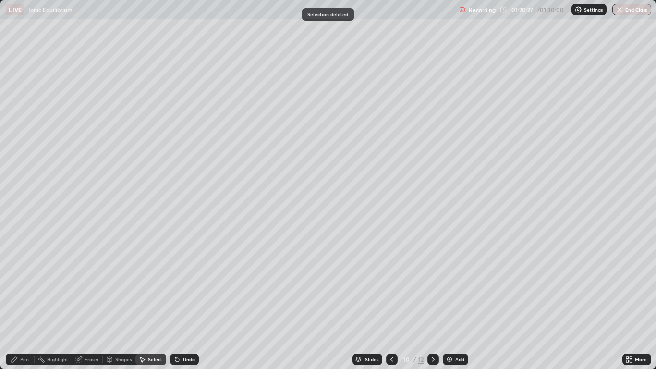
click at [427, 303] on div at bounding box center [433, 359] width 12 height 12
click at [24, 303] on div "Pen" at bounding box center [20, 359] width 29 height 12
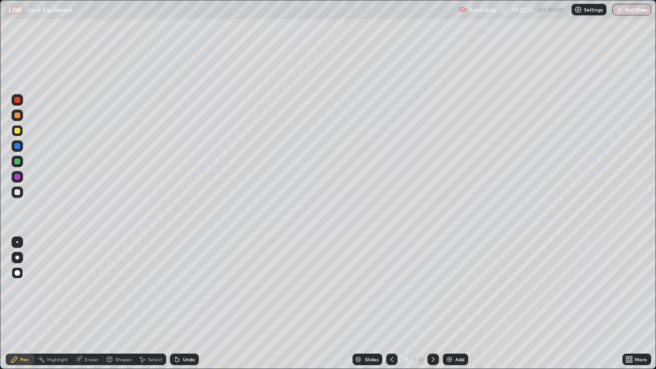
click at [433, 303] on icon at bounding box center [433, 359] width 3 height 5
click at [392, 303] on icon at bounding box center [392, 359] width 8 height 8
click at [433, 303] on icon at bounding box center [433, 359] width 8 height 8
click at [83, 303] on div "Eraser" at bounding box center [87, 359] width 31 height 12
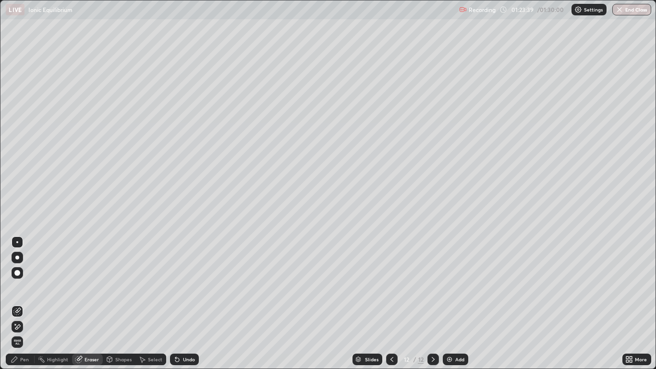
click at [18, 303] on div "Pen" at bounding box center [20, 359] width 29 height 12
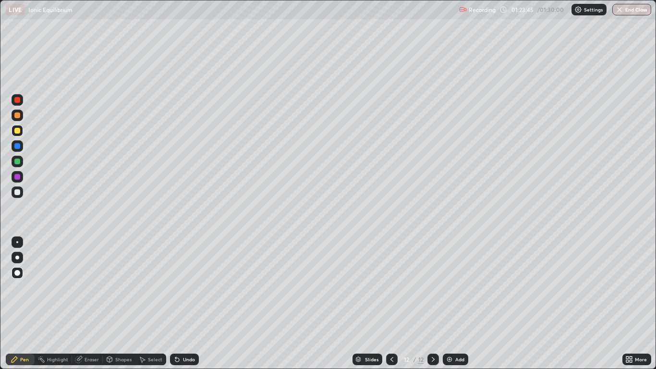
click at [394, 303] on icon at bounding box center [392, 359] width 8 height 8
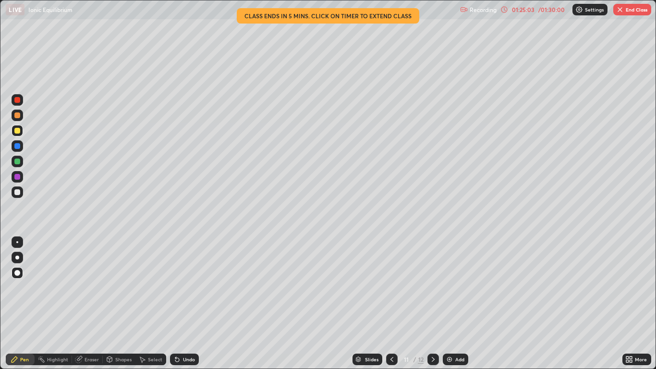
click at [433, 303] on icon at bounding box center [433, 359] width 3 height 5
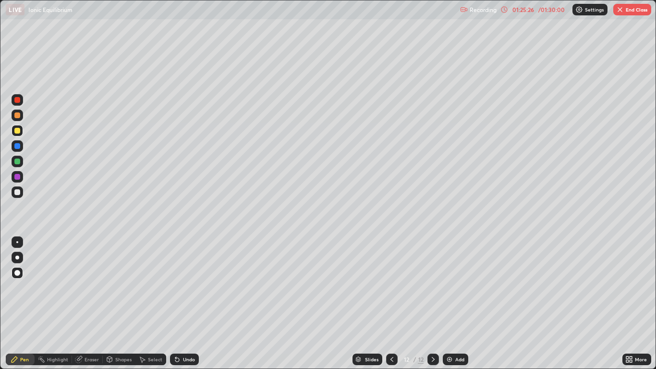
click at [96, 303] on div "Eraser" at bounding box center [92, 359] width 14 height 5
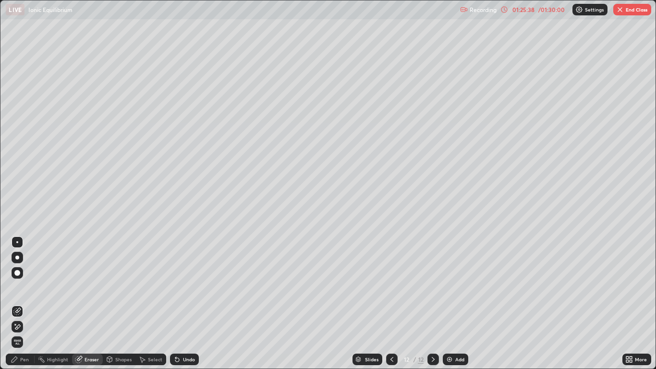
click at [154, 303] on div "Select" at bounding box center [155, 359] width 14 height 5
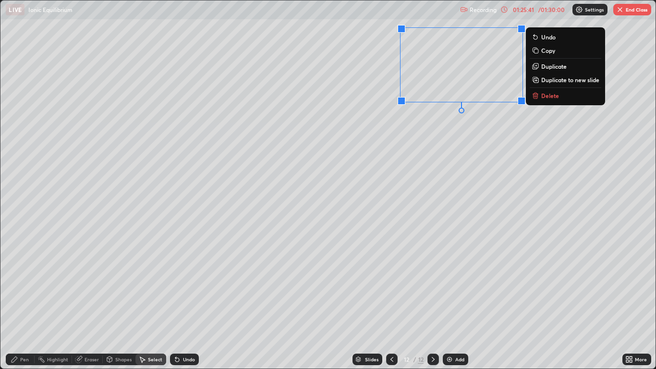
click at [548, 97] on p "Delete" at bounding box center [550, 96] width 18 height 8
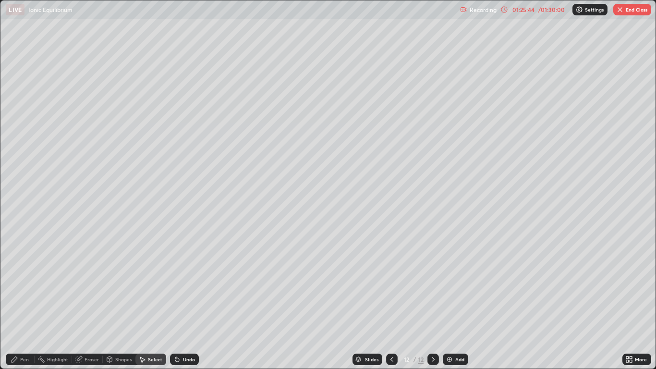
click at [27, 303] on div "Pen" at bounding box center [24, 359] width 9 height 5
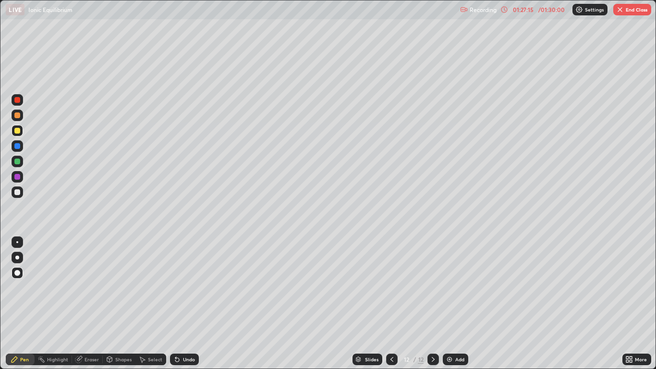
click at [637, 12] on button "End Class" at bounding box center [632, 10] width 38 height 12
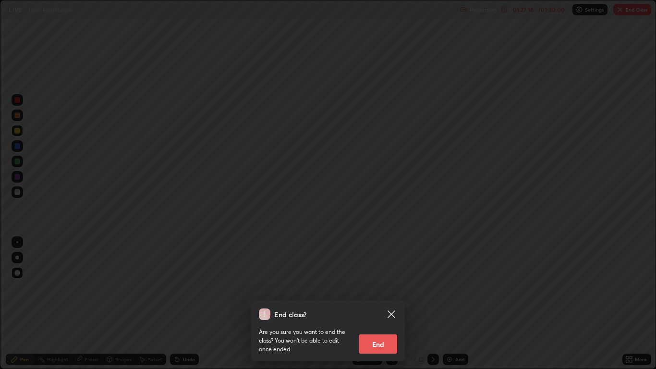
click at [374, 303] on button "End" at bounding box center [378, 343] width 38 height 19
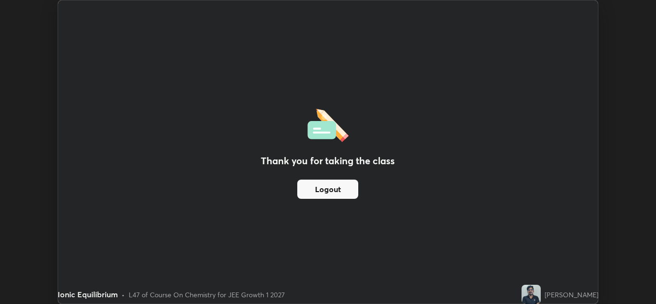
scroll to position [47708, 47356]
